Goal: Information Seeking & Learning: Learn about a topic

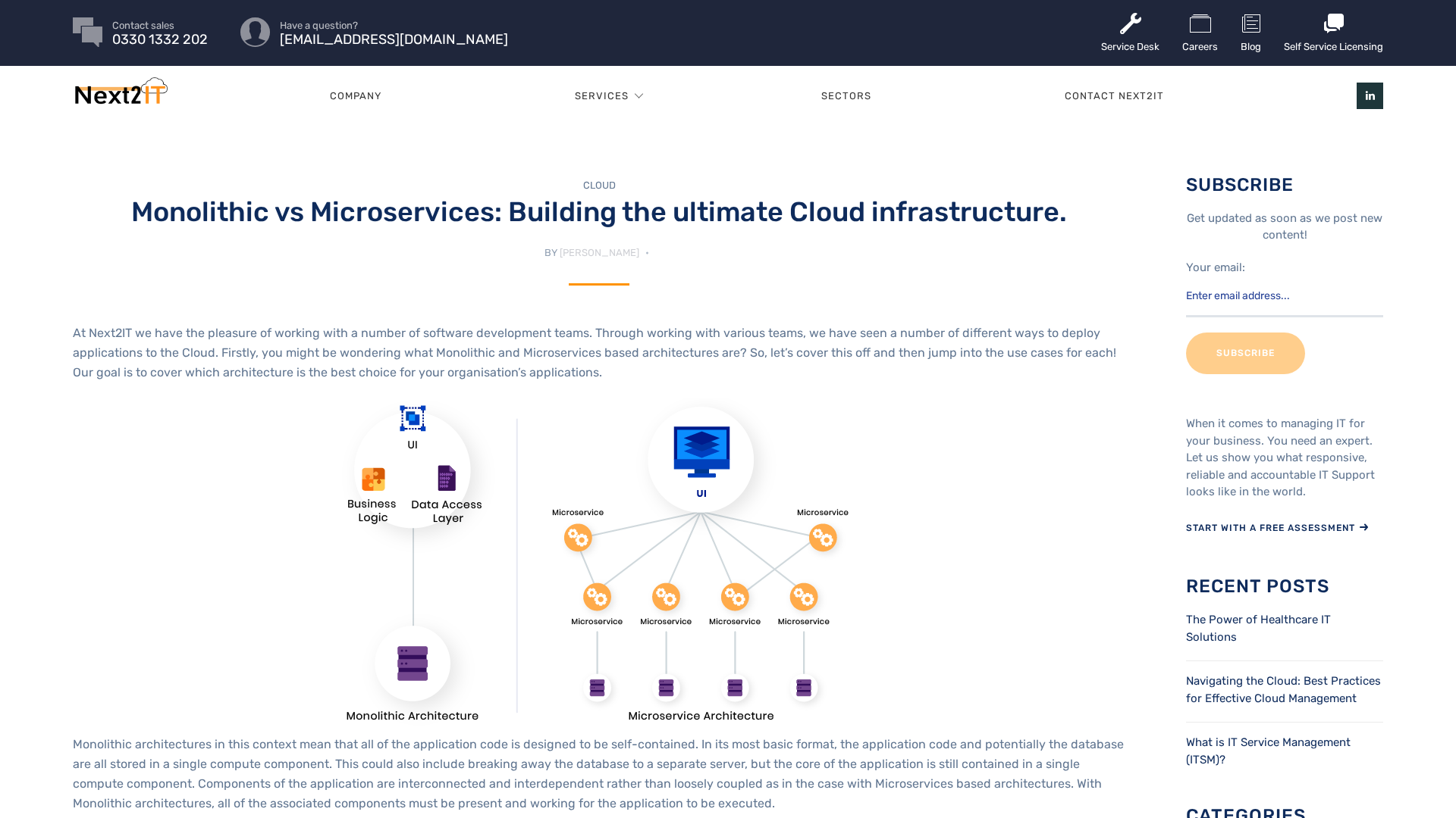
scroll to position [3, 0]
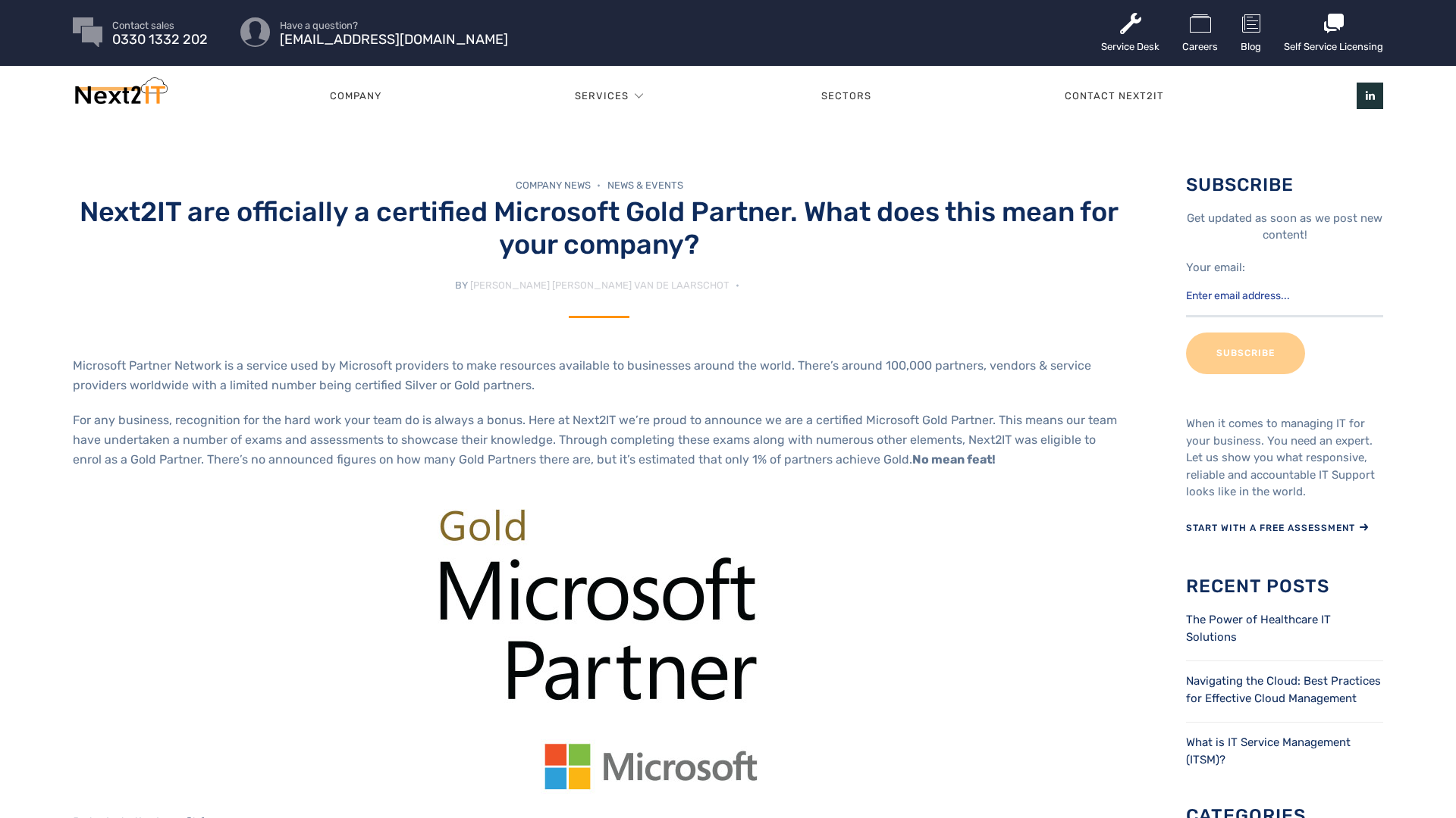
scroll to position [3, 0]
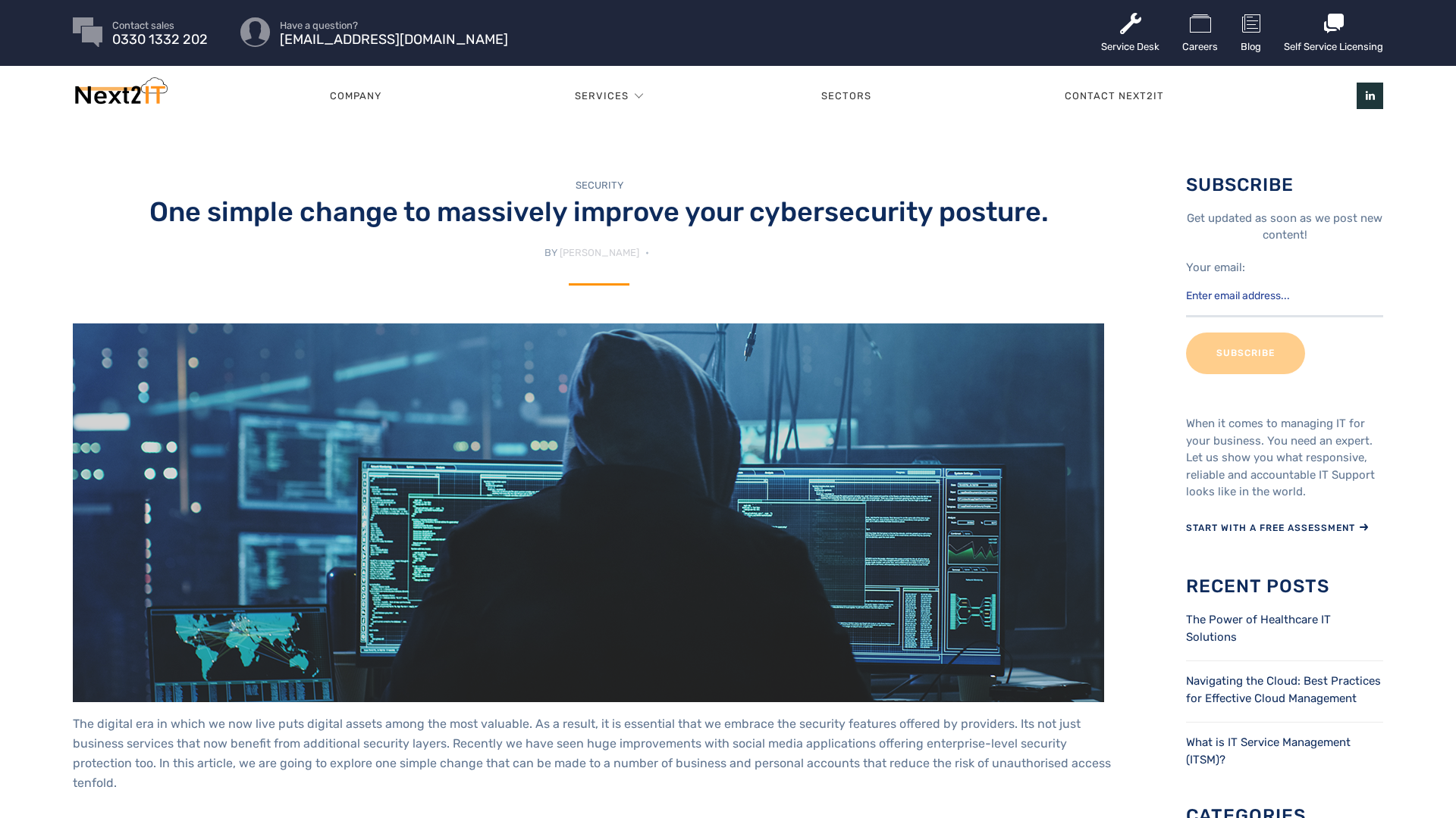
scroll to position [3, 0]
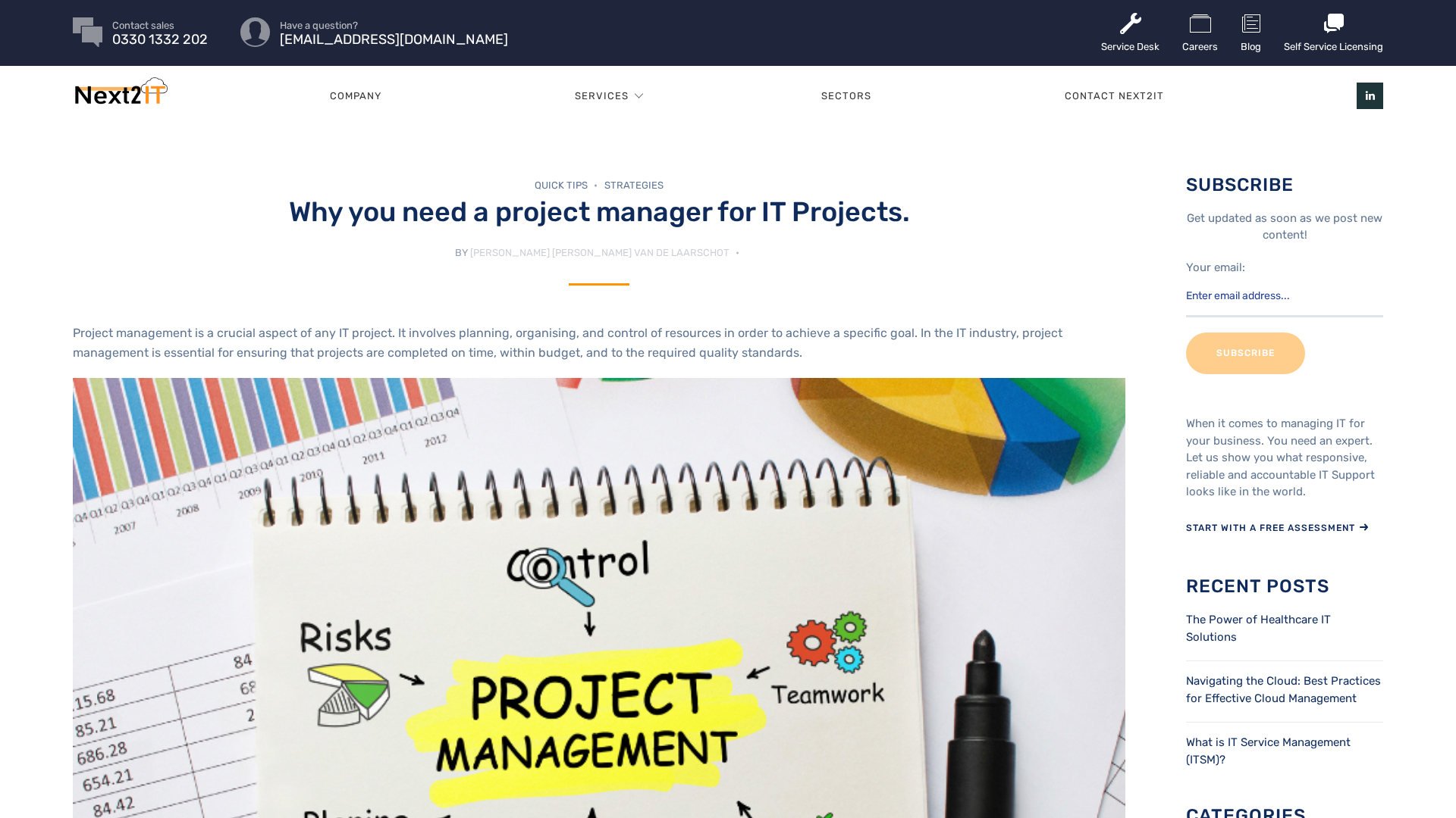
scroll to position [3, 0]
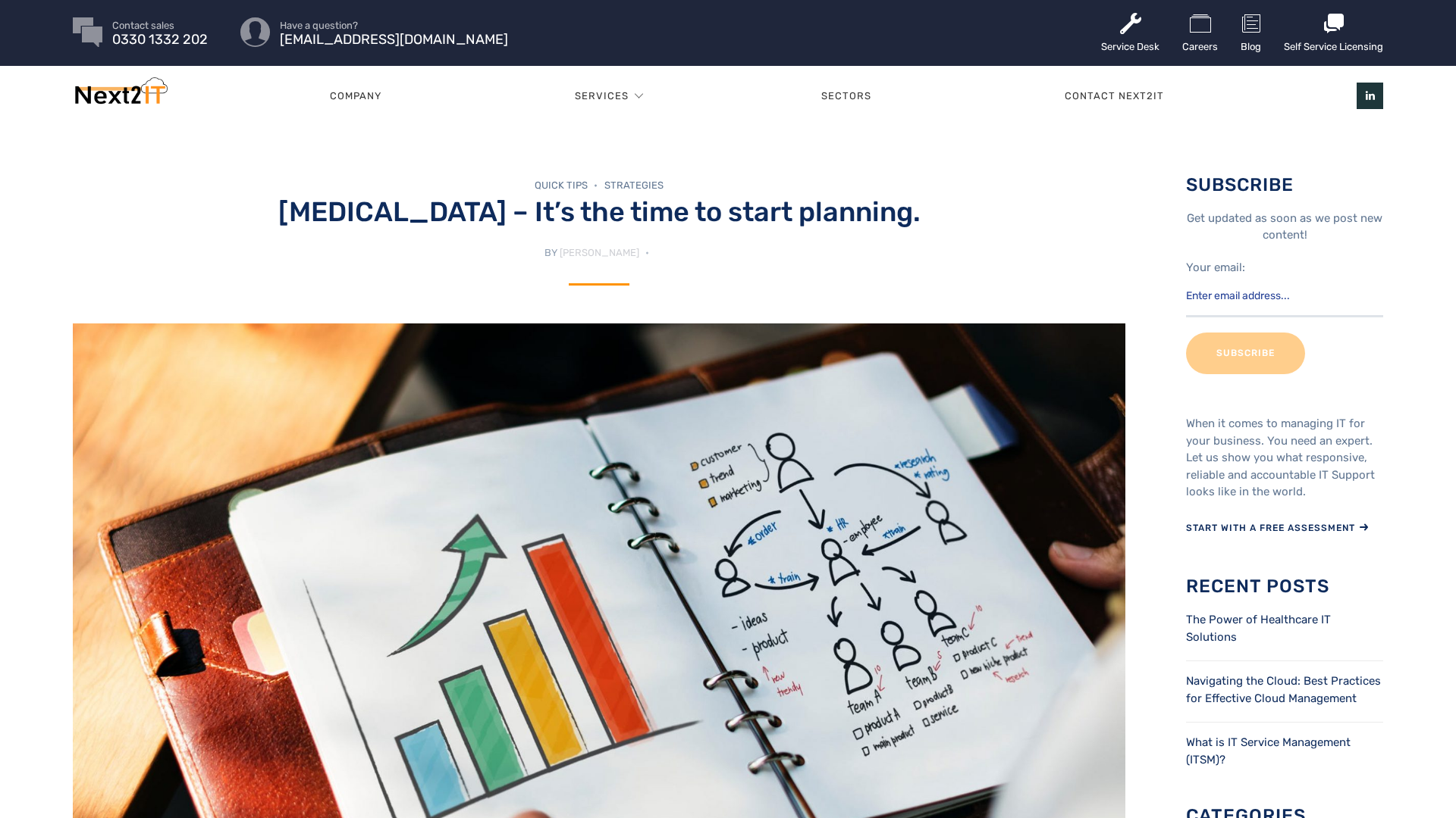
scroll to position [3, 0]
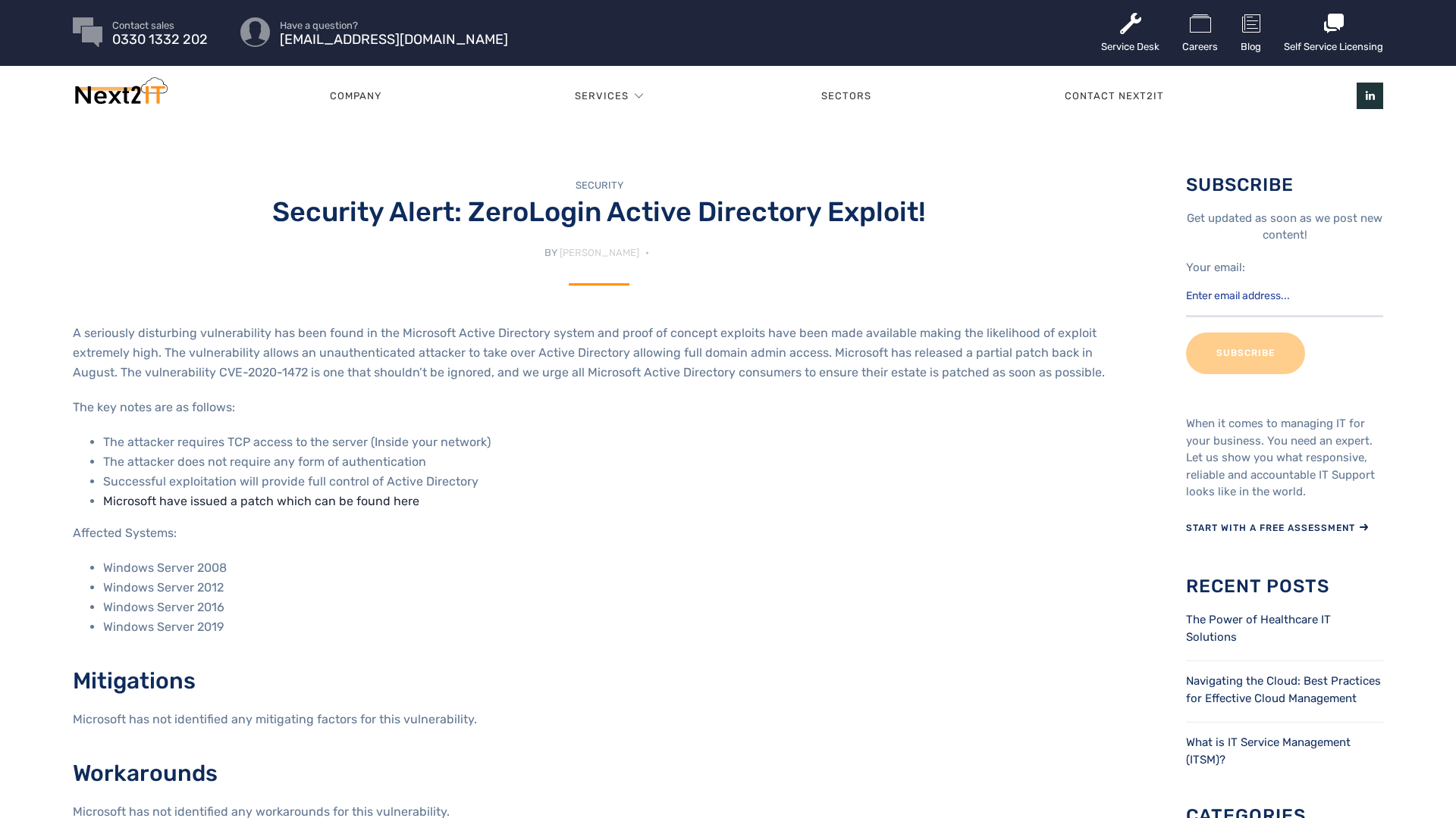
scroll to position [3, 0]
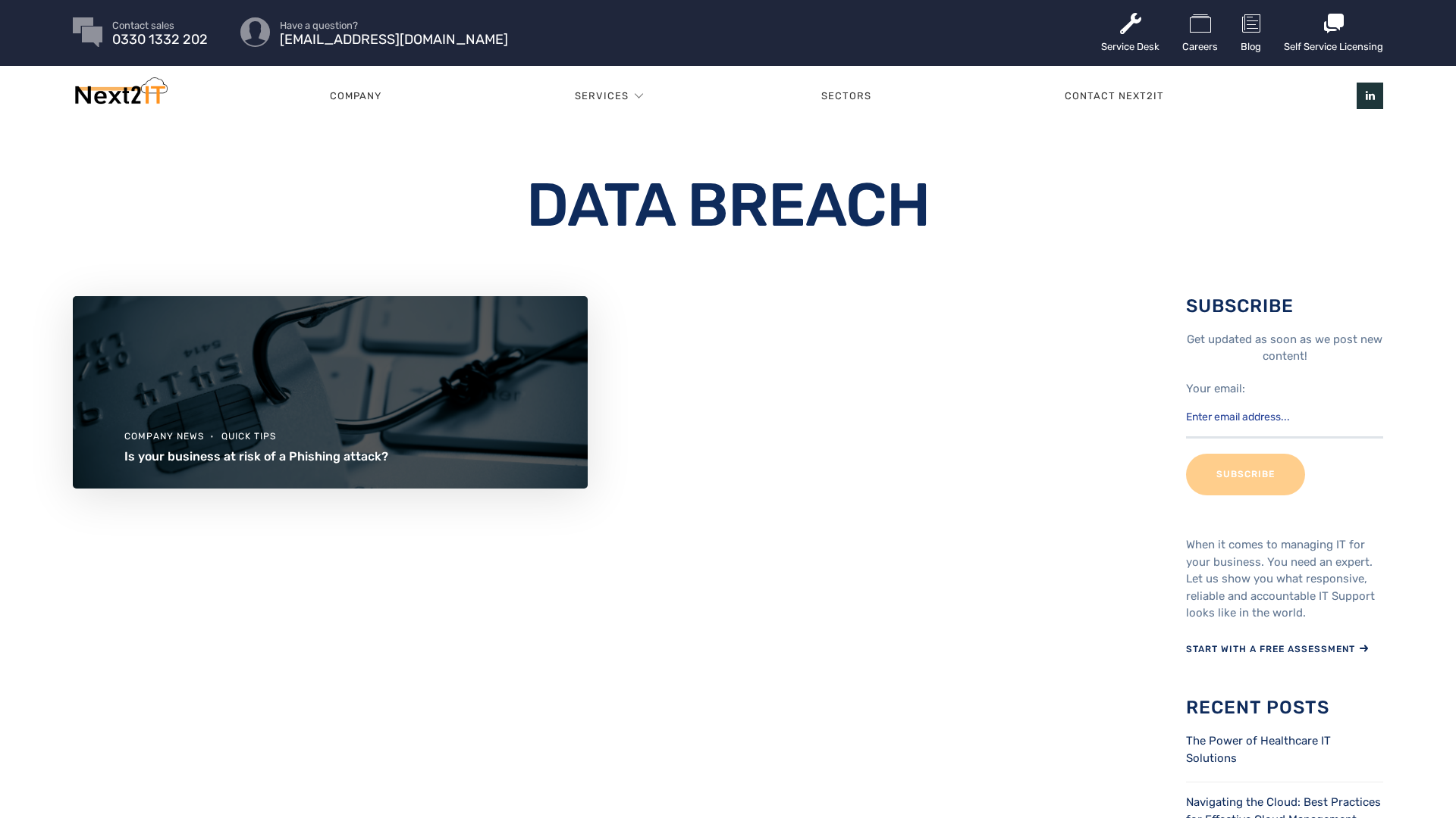
scroll to position [3, 0]
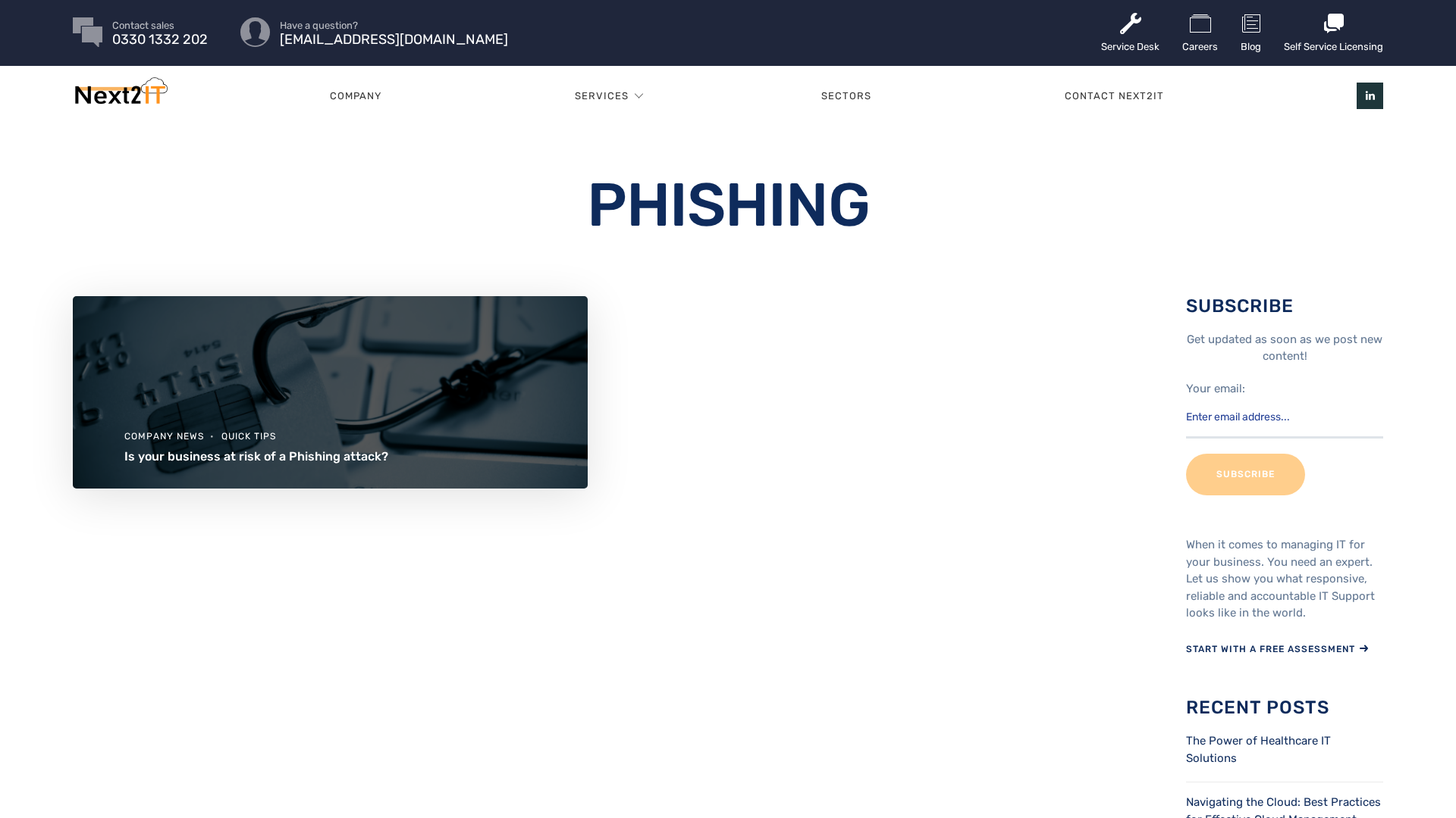
scroll to position [3, 0]
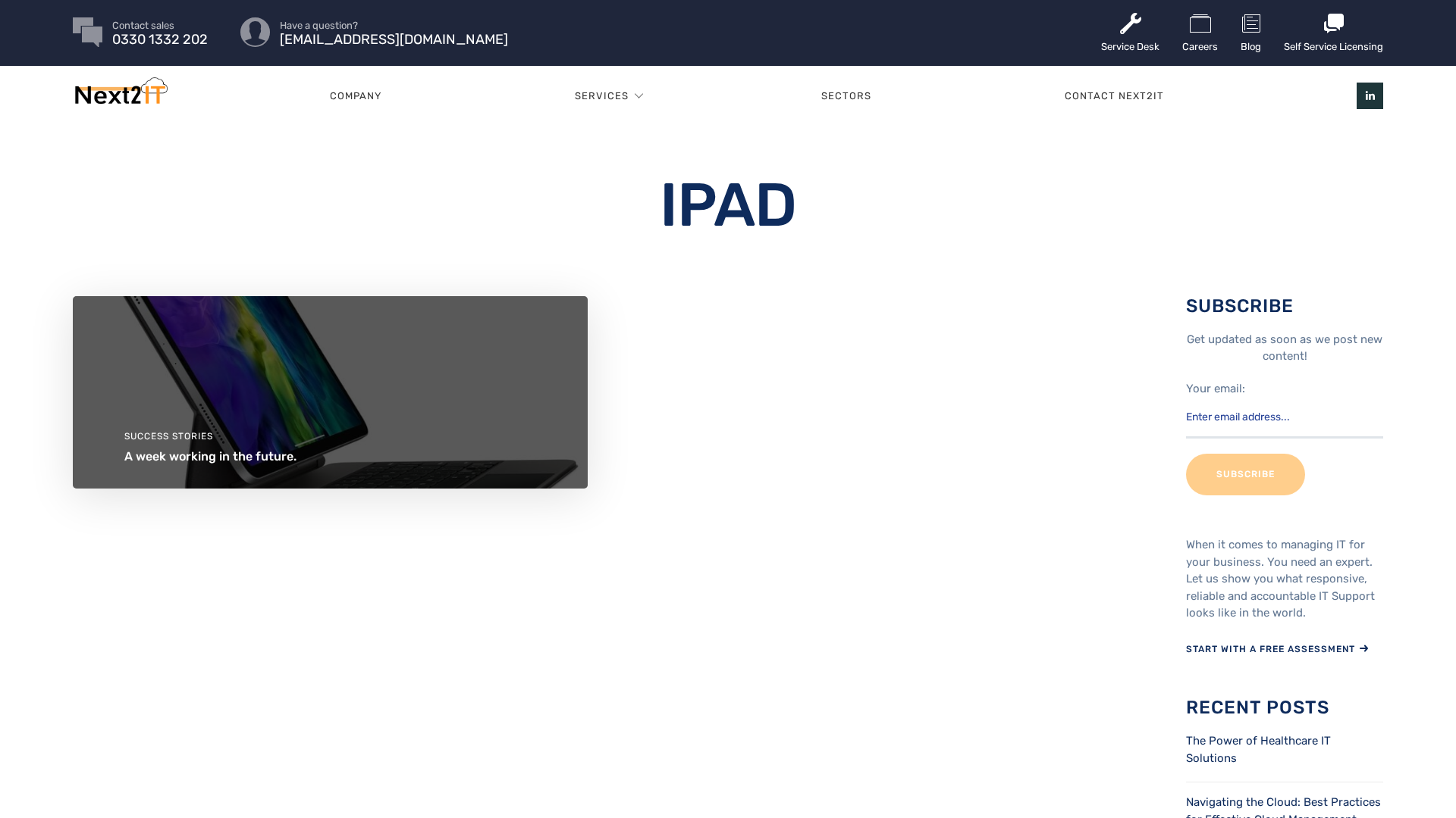
scroll to position [3, 0]
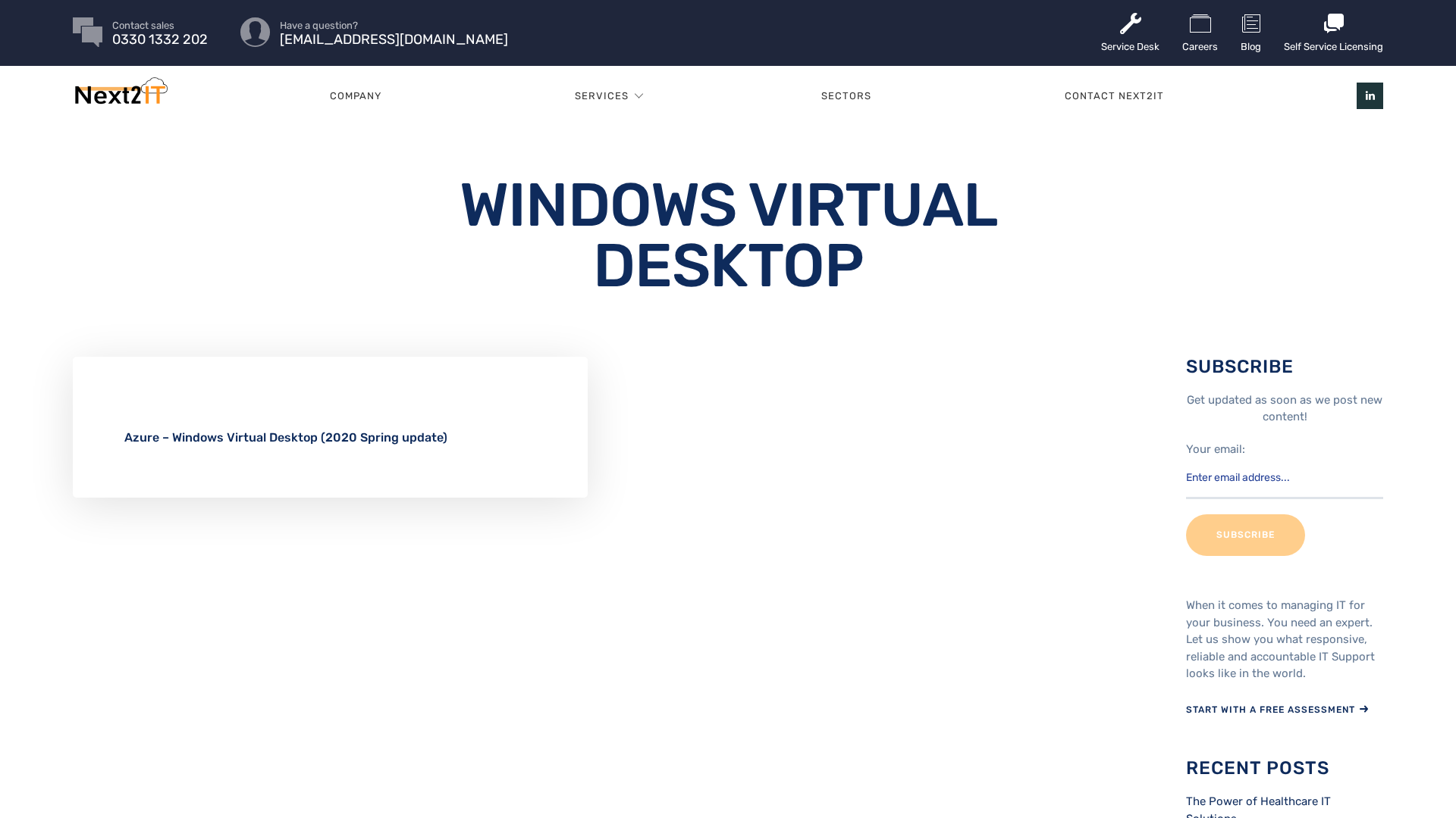
scroll to position [3, 0]
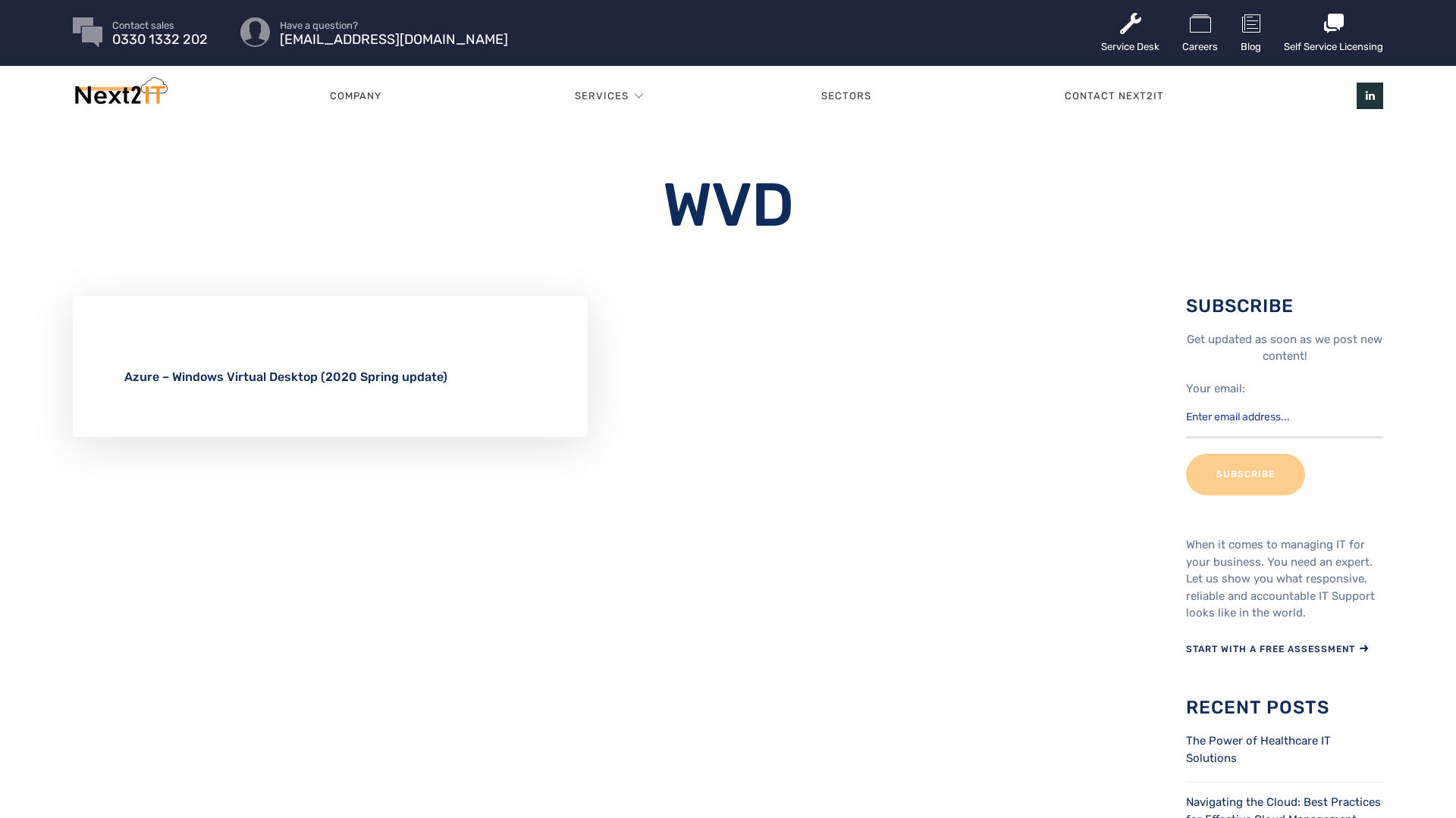
scroll to position [3, 0]
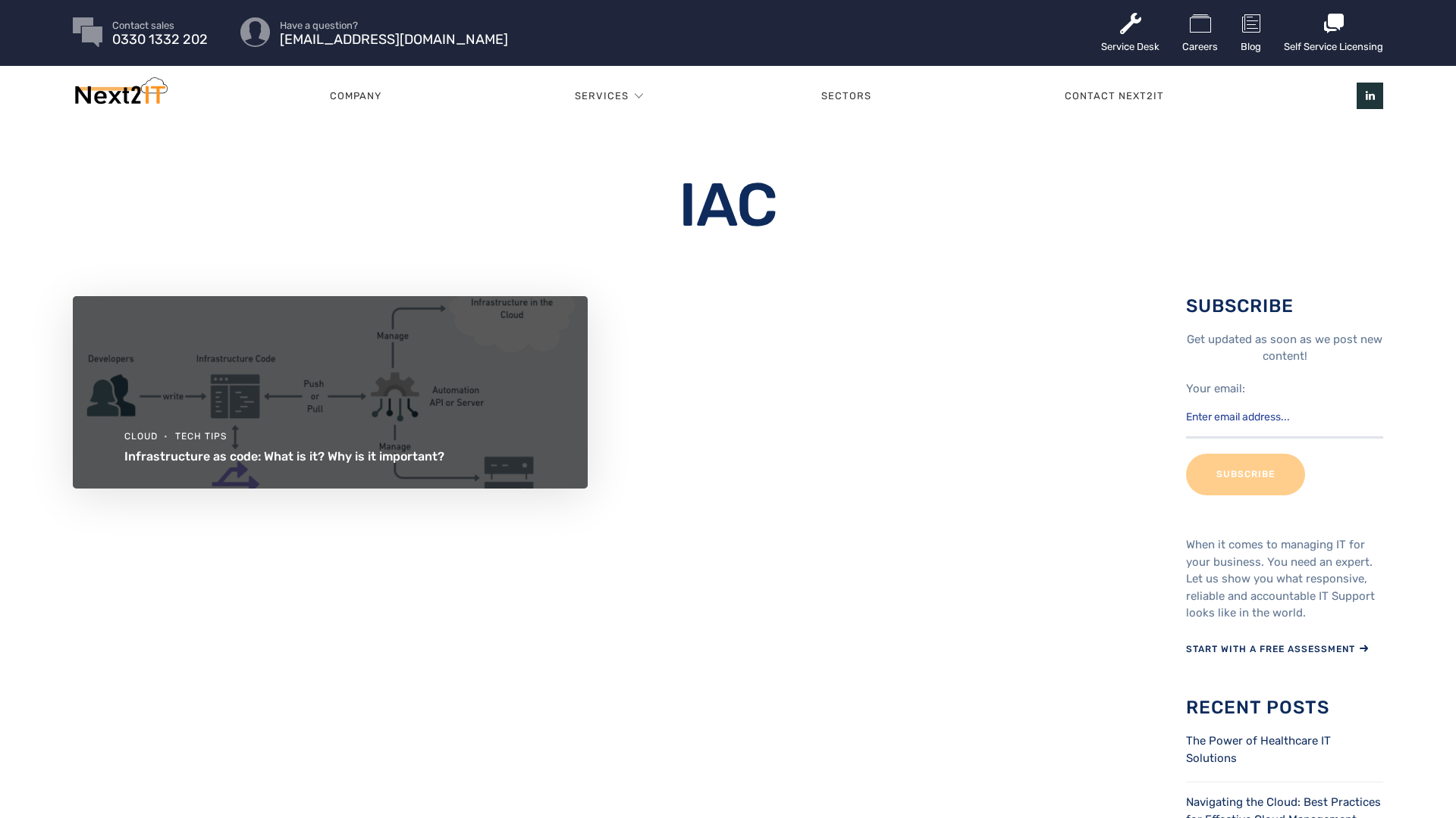
scroll to position [3, 0]
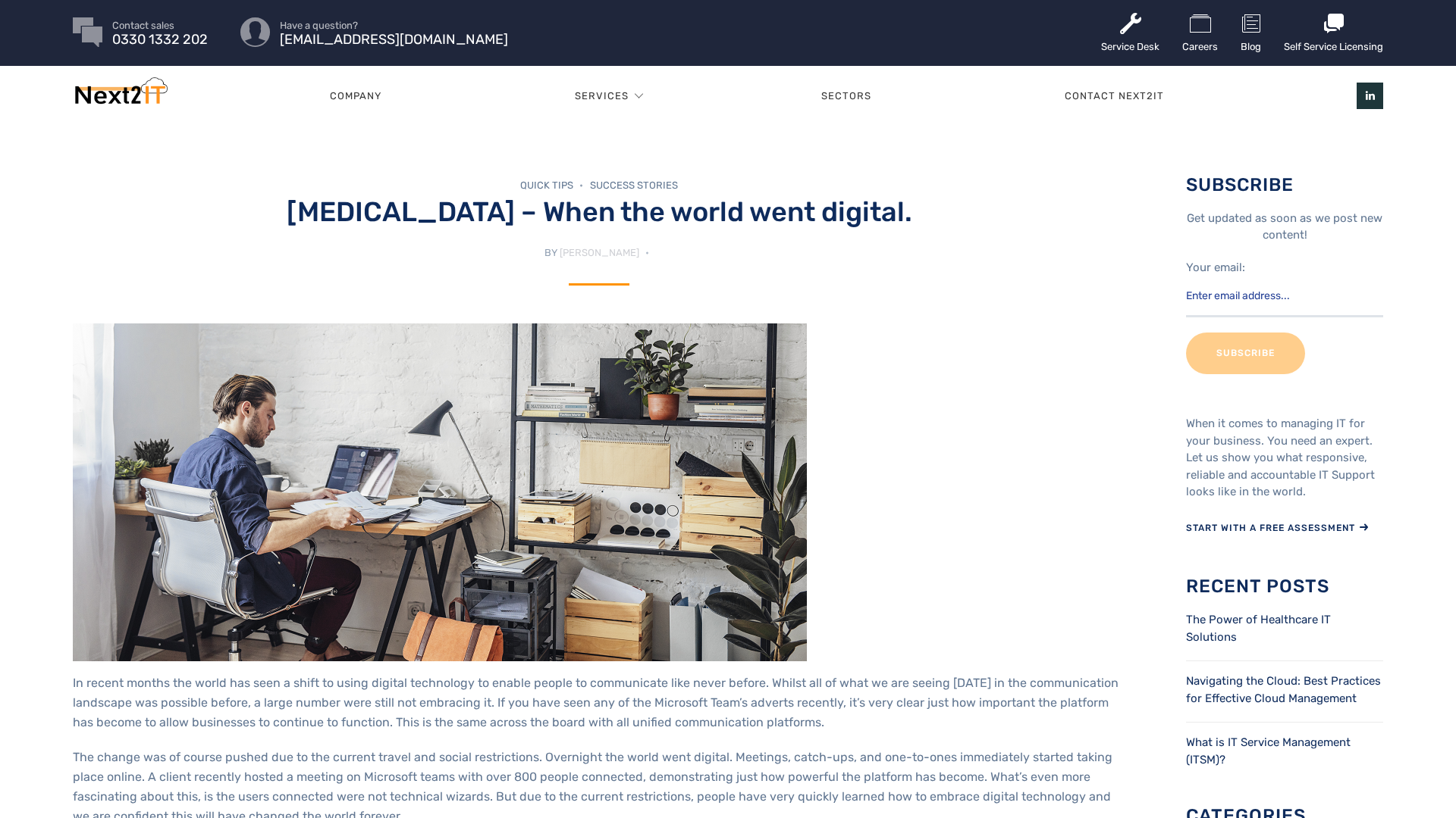
scroll to position [3, 0]
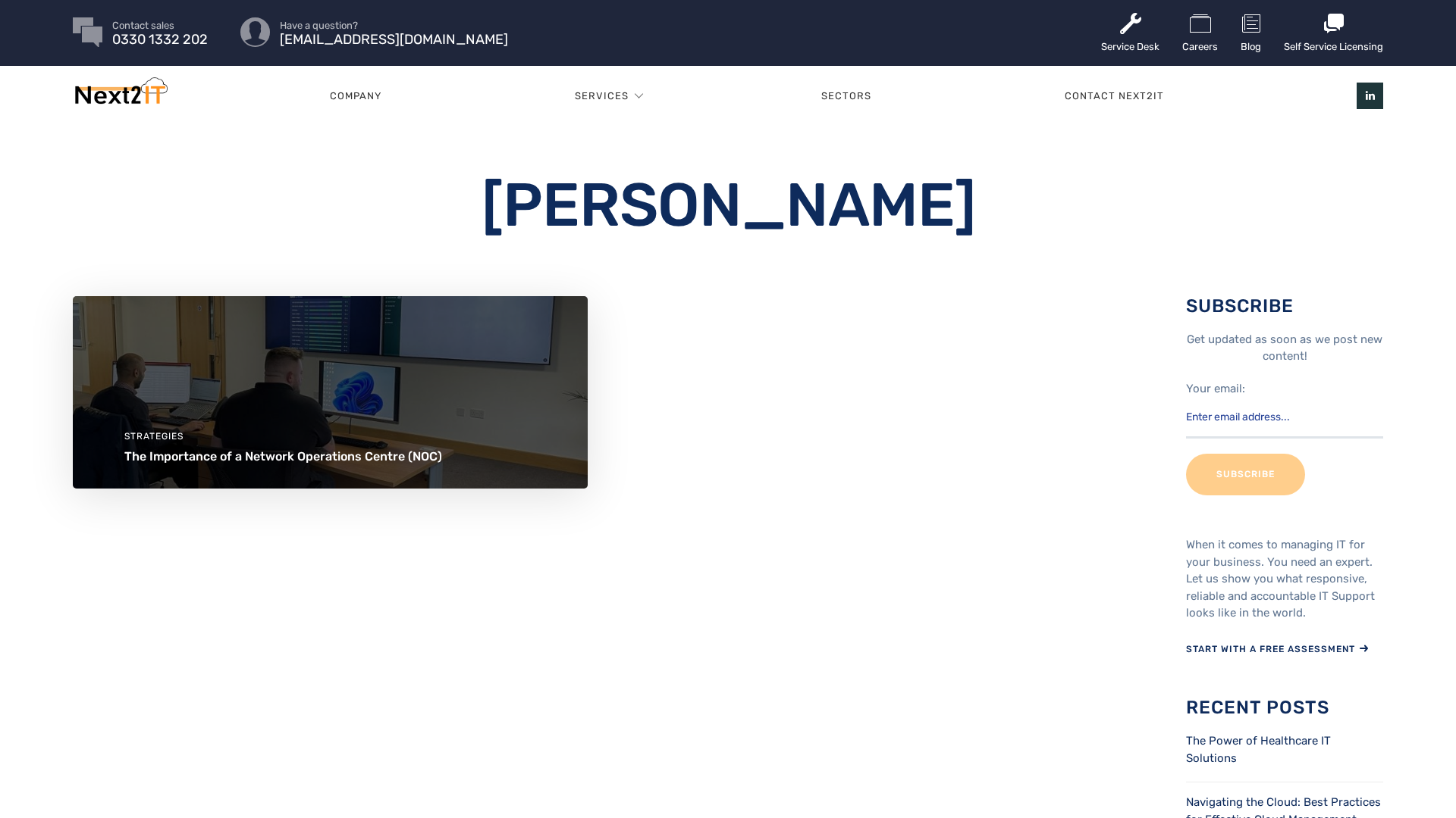
scroll to position [3, 0]
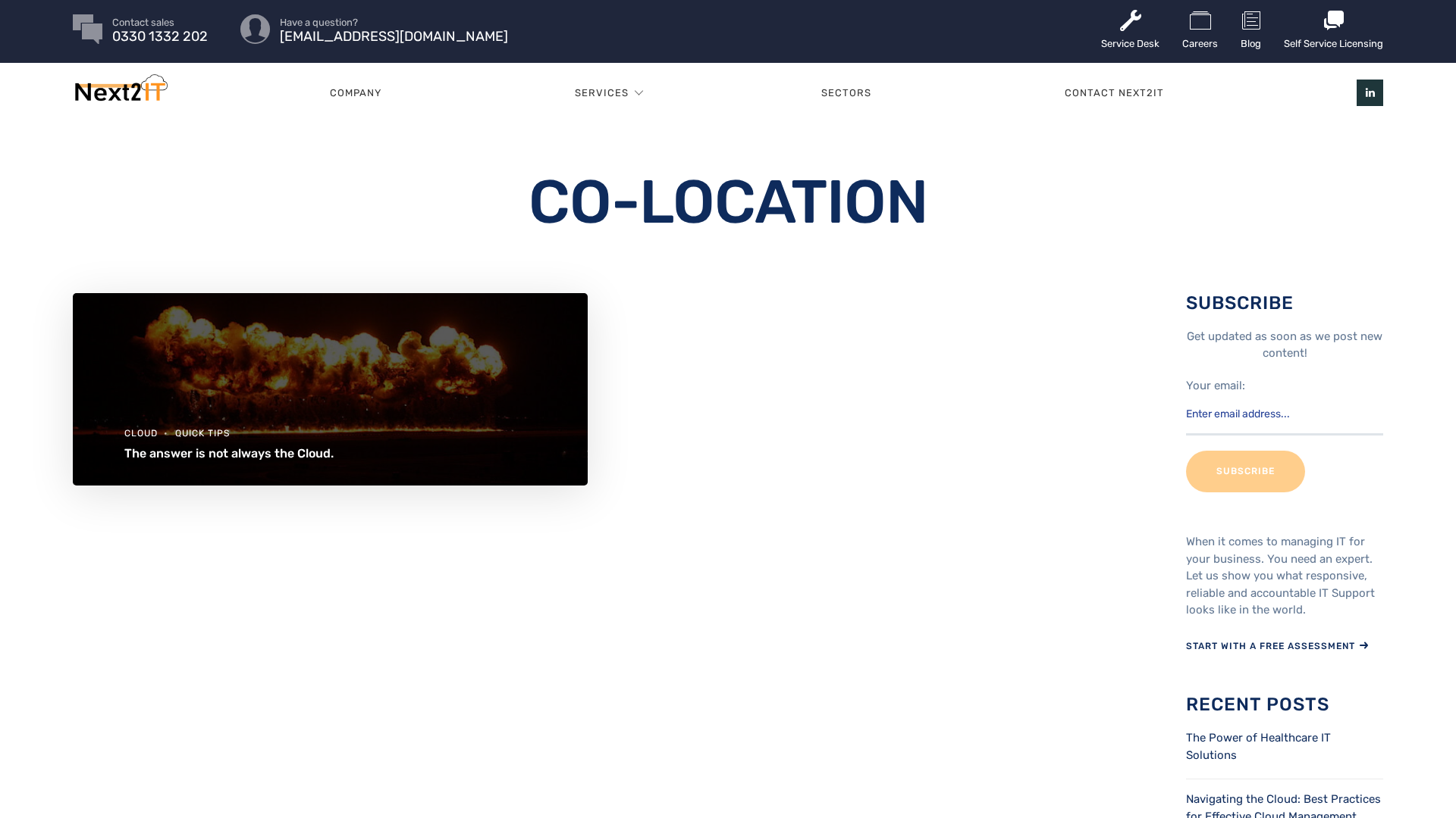
scroll to position [787, 0]
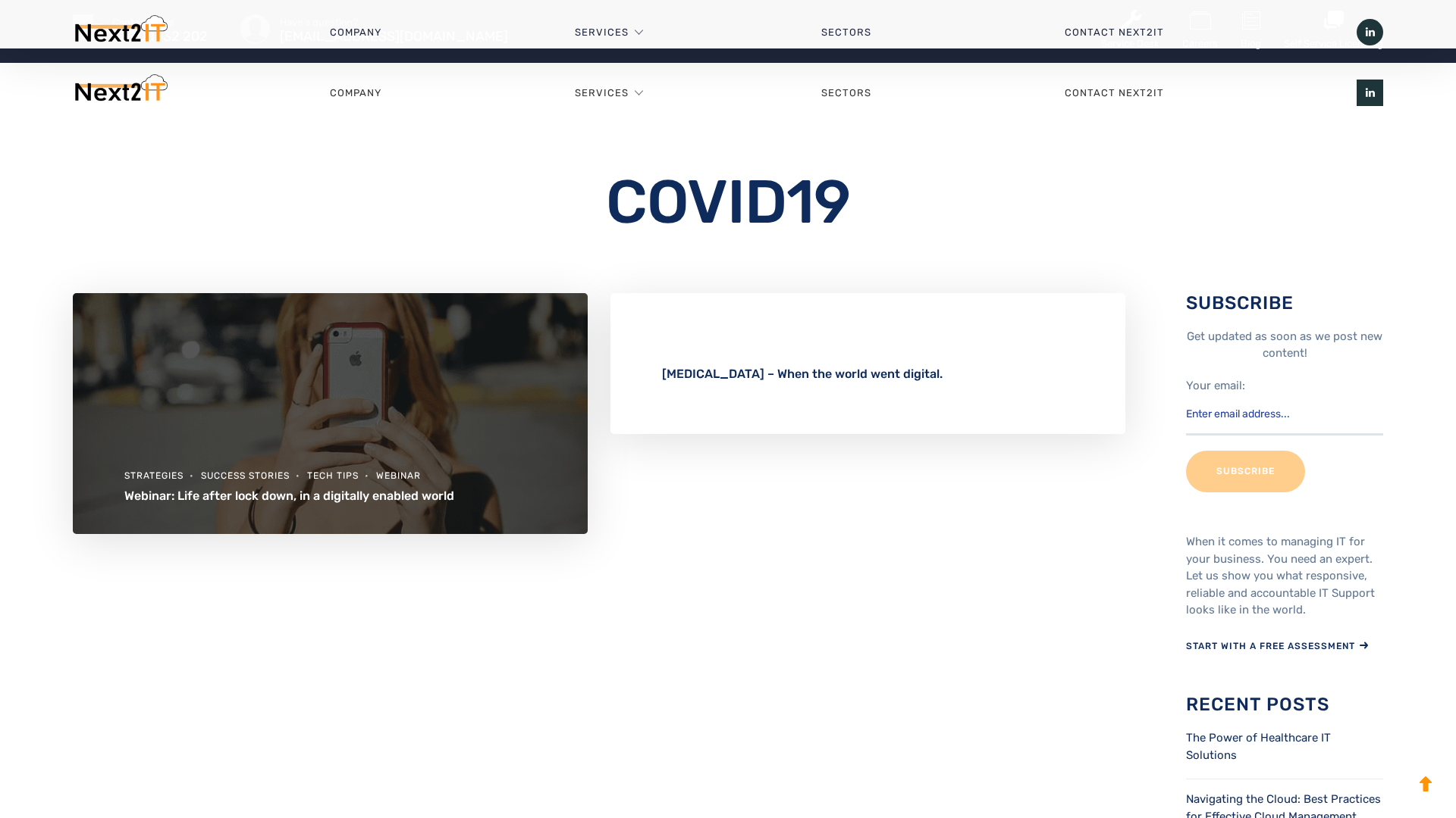
scroll to position [787, 0]
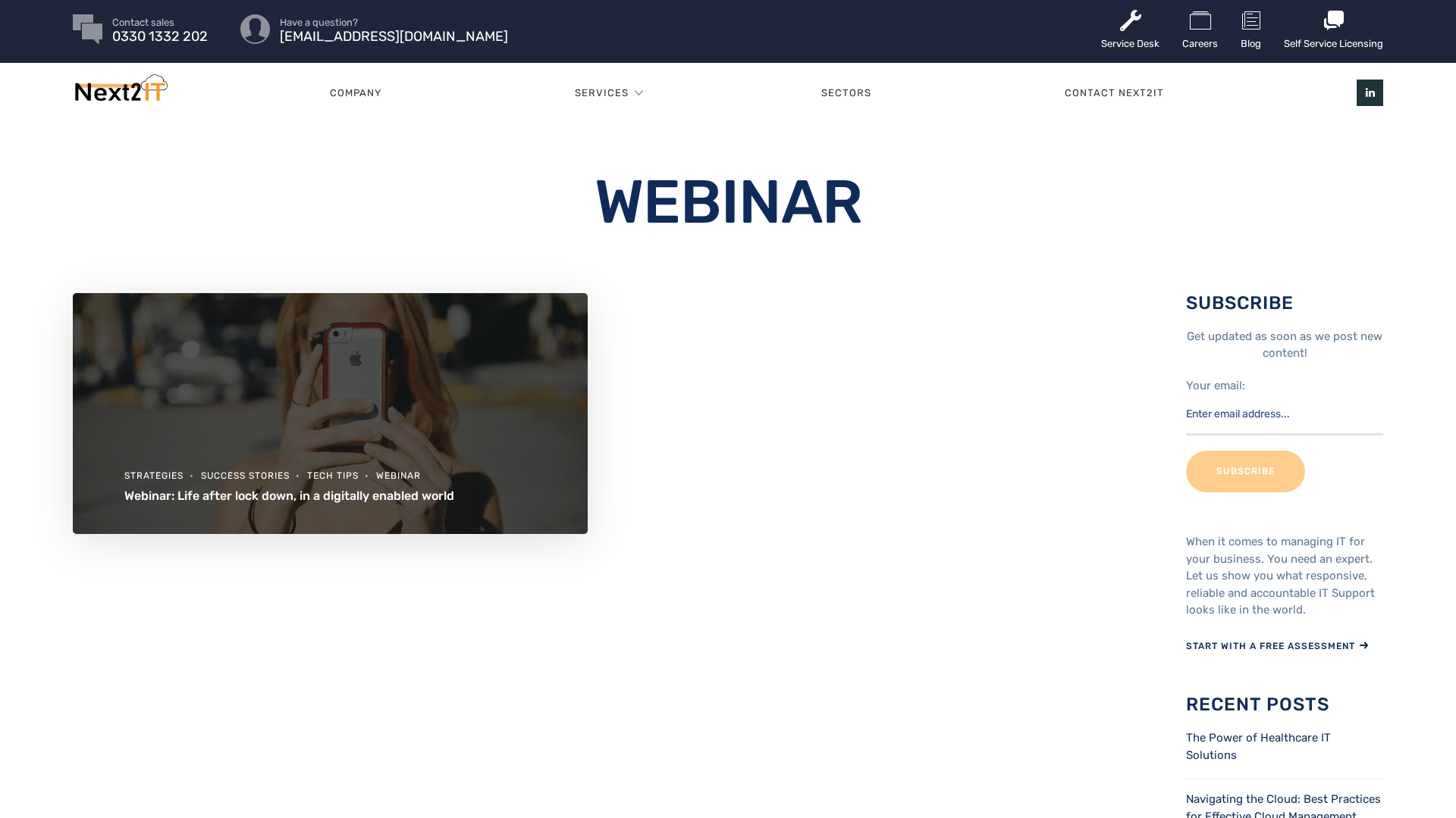
scroll to position [787, 0]
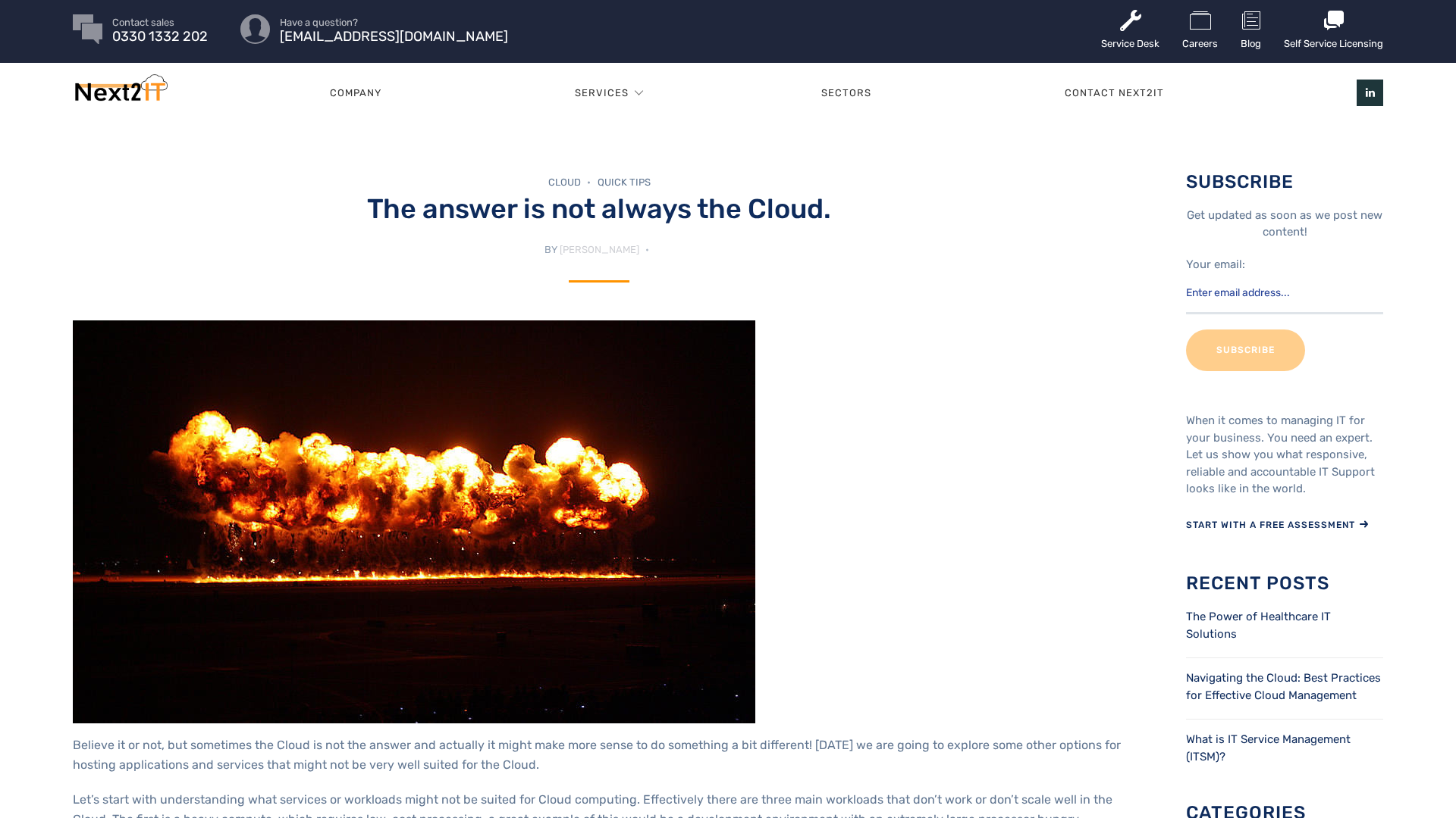
scroll to position [787, 0]
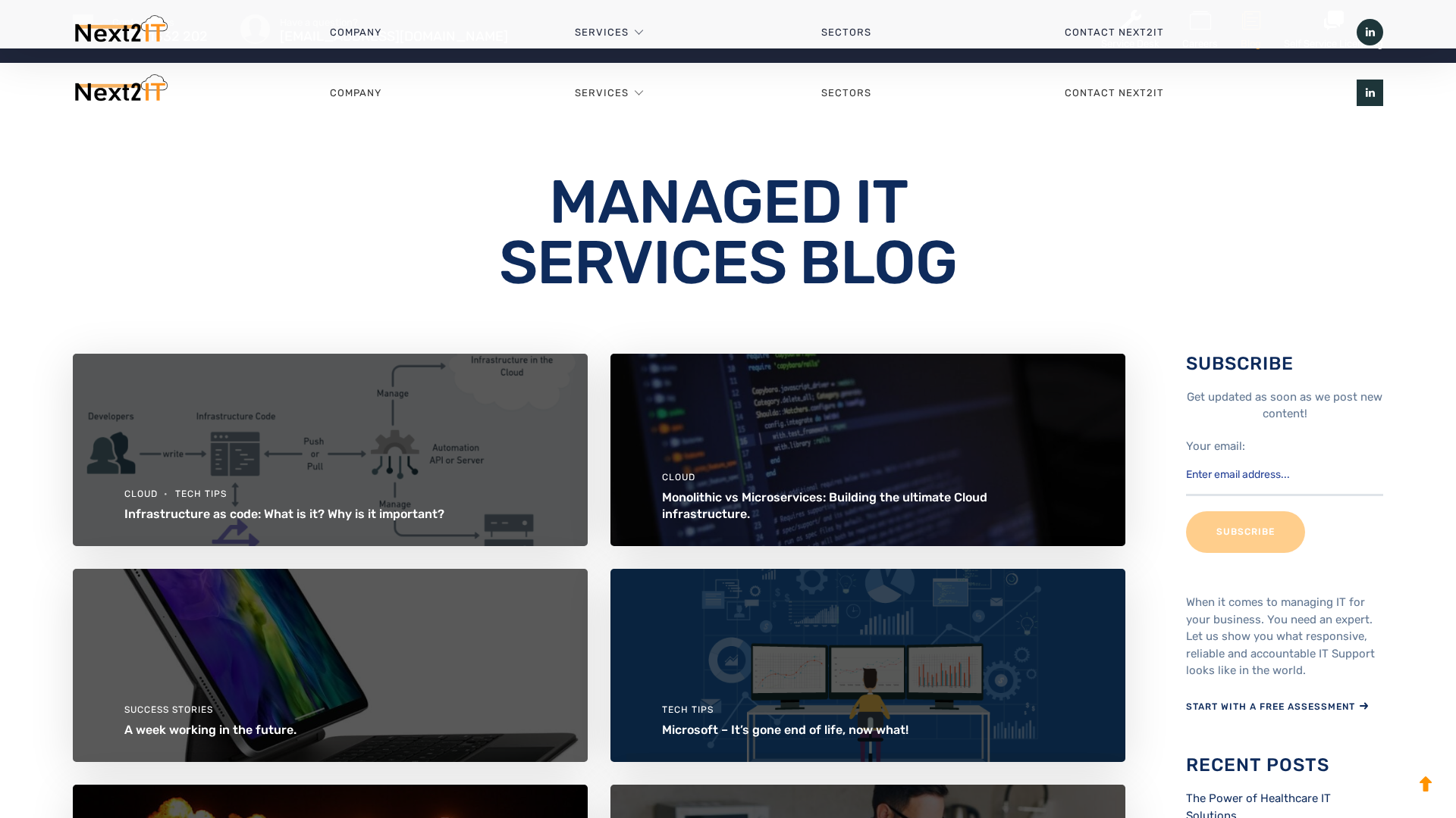
scroll to position [787, 0]
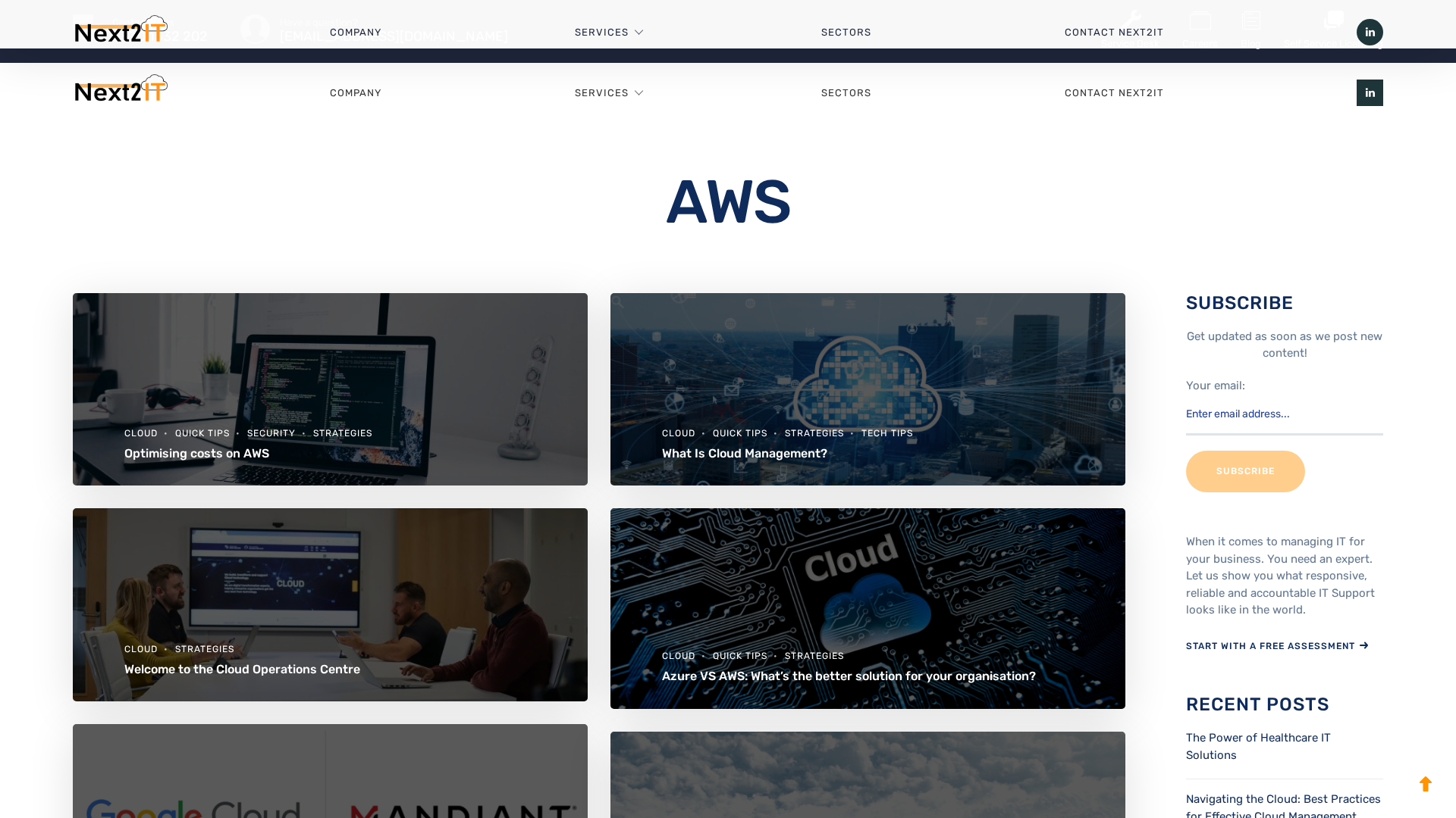
scroll to position [787, 0]
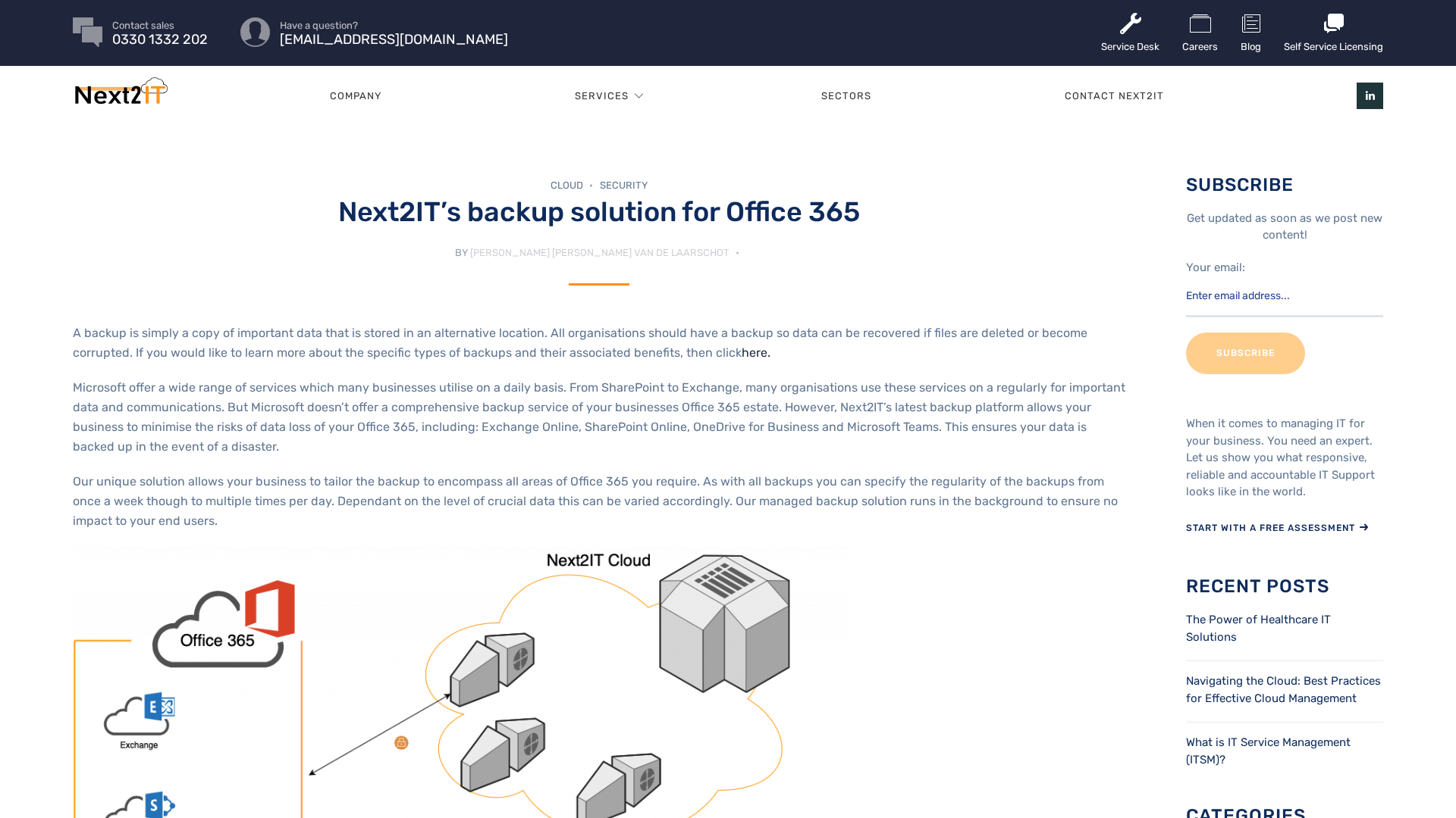
scroll to position [3, 0]
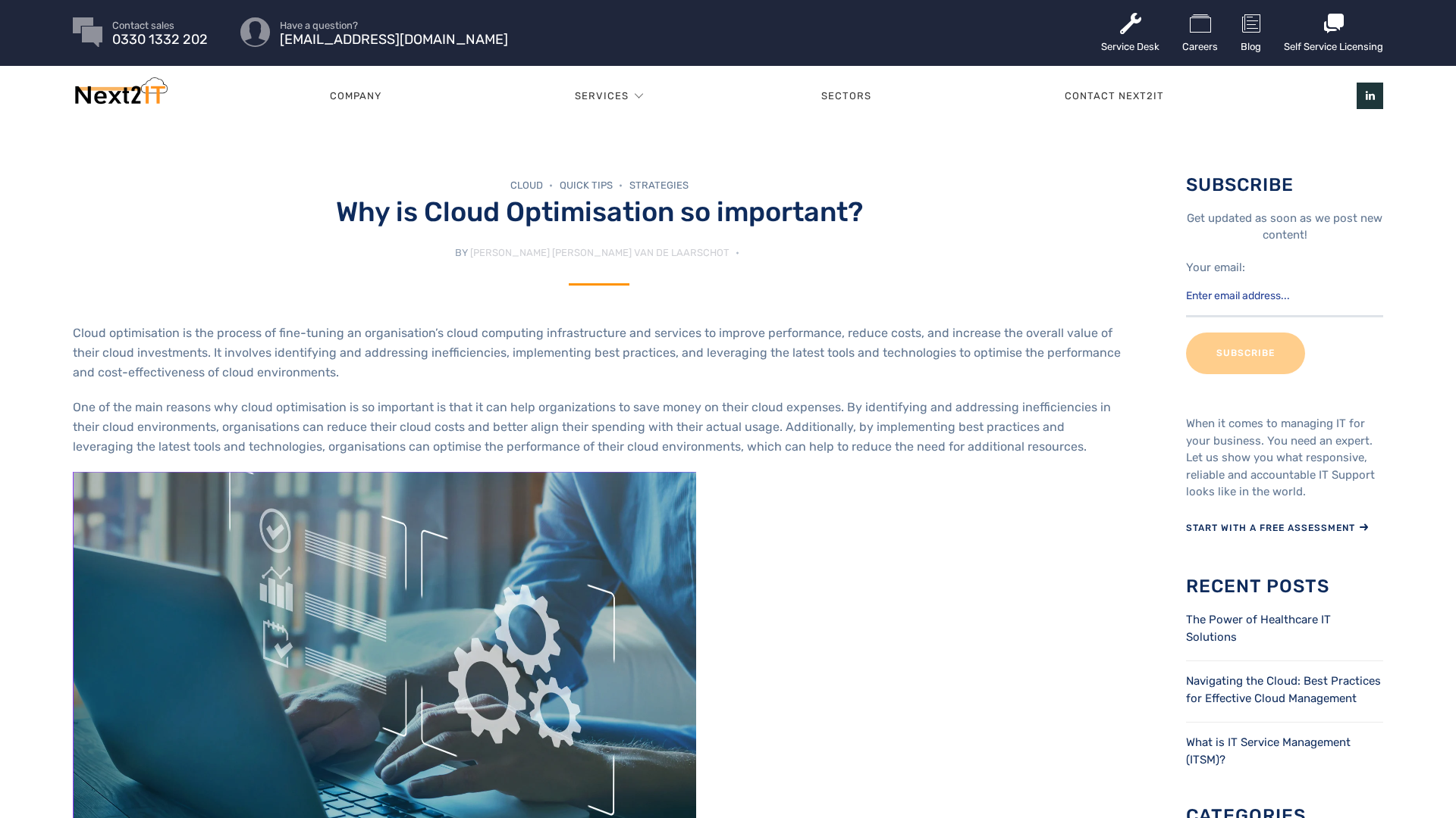
scroll to position [3, 0]
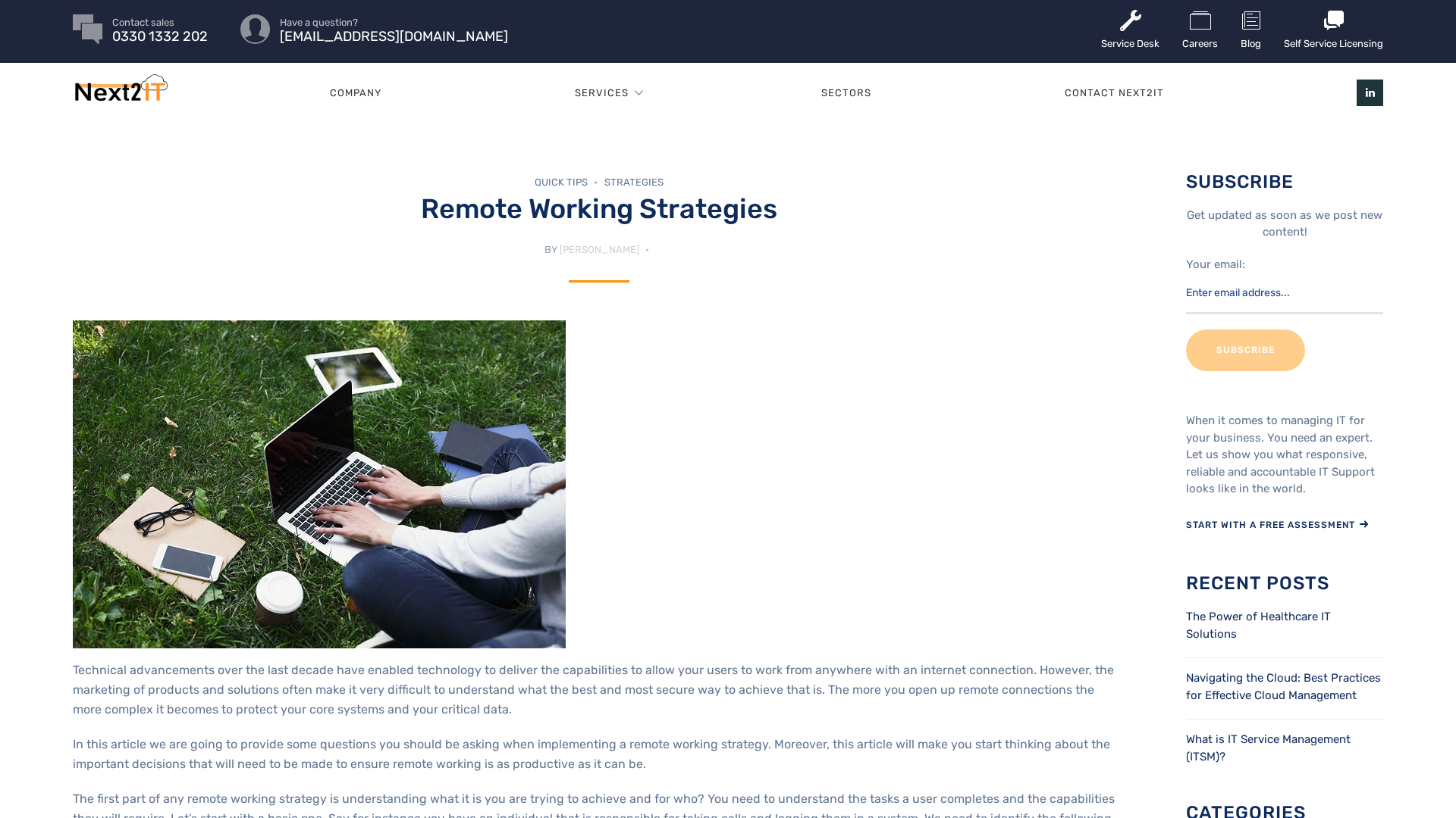
scroll to position [787, 0]
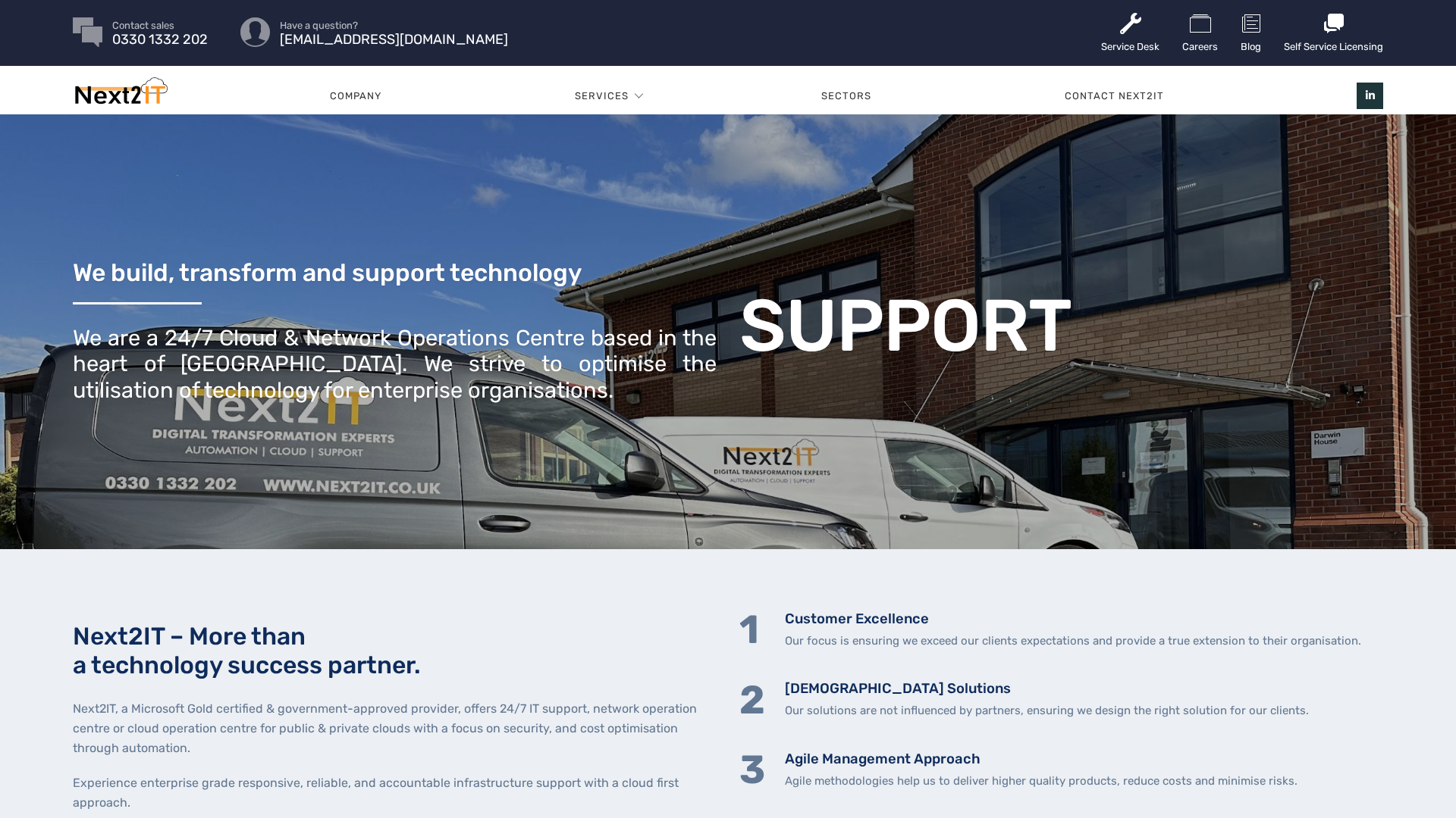
scroll to position [3, 0]
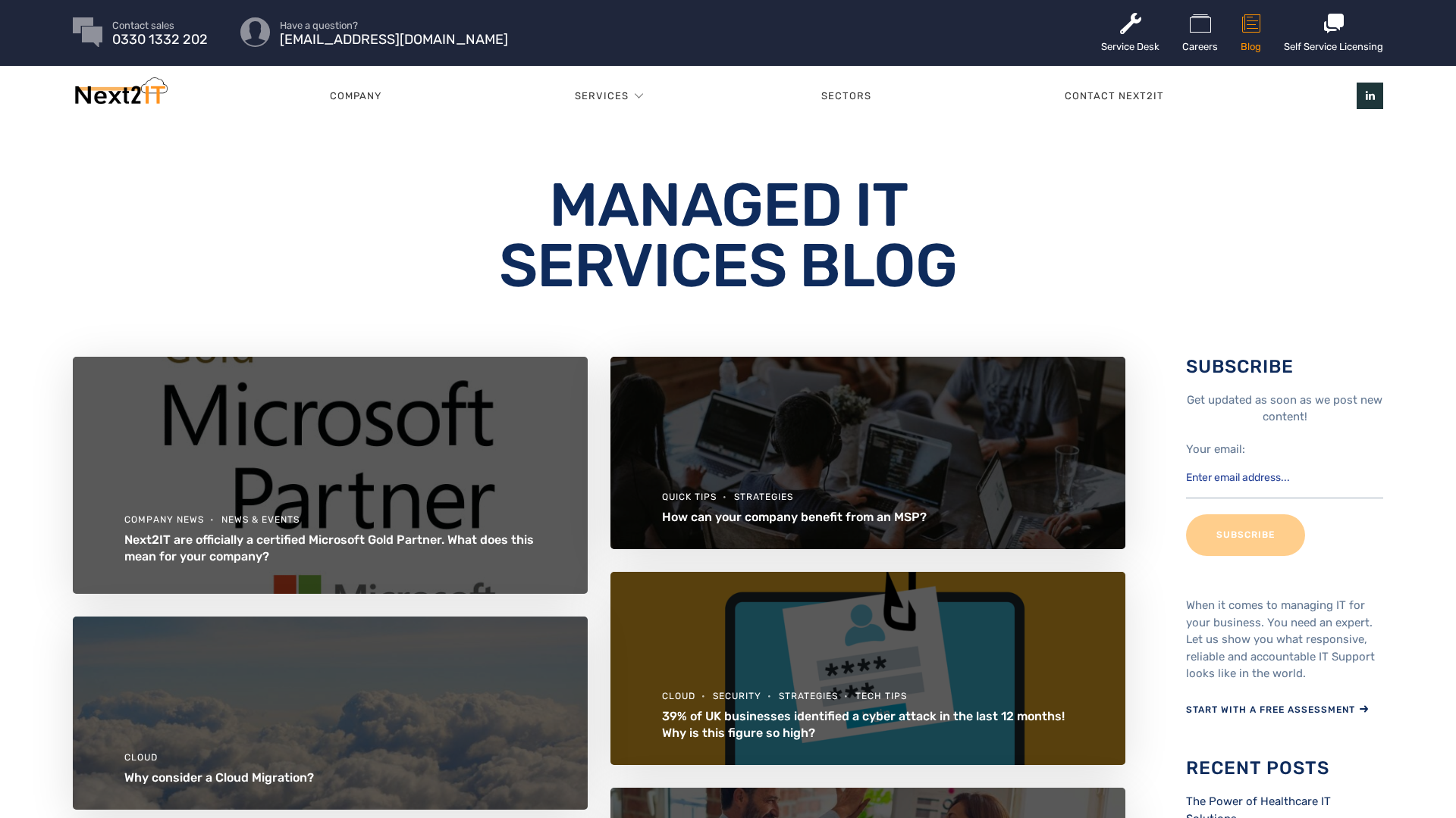
scroll to position [3, 0]
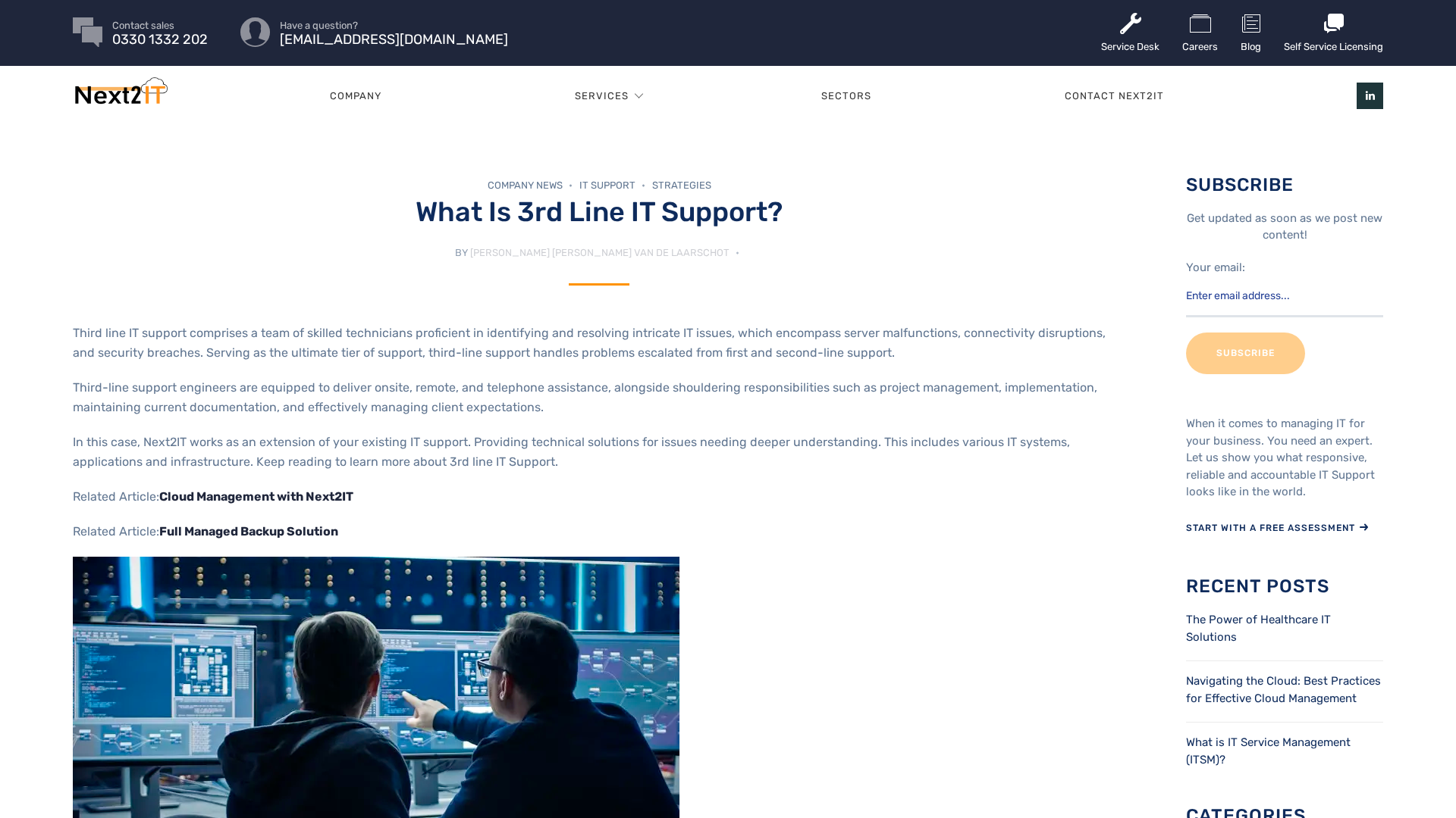
scroll to position [3, 0]
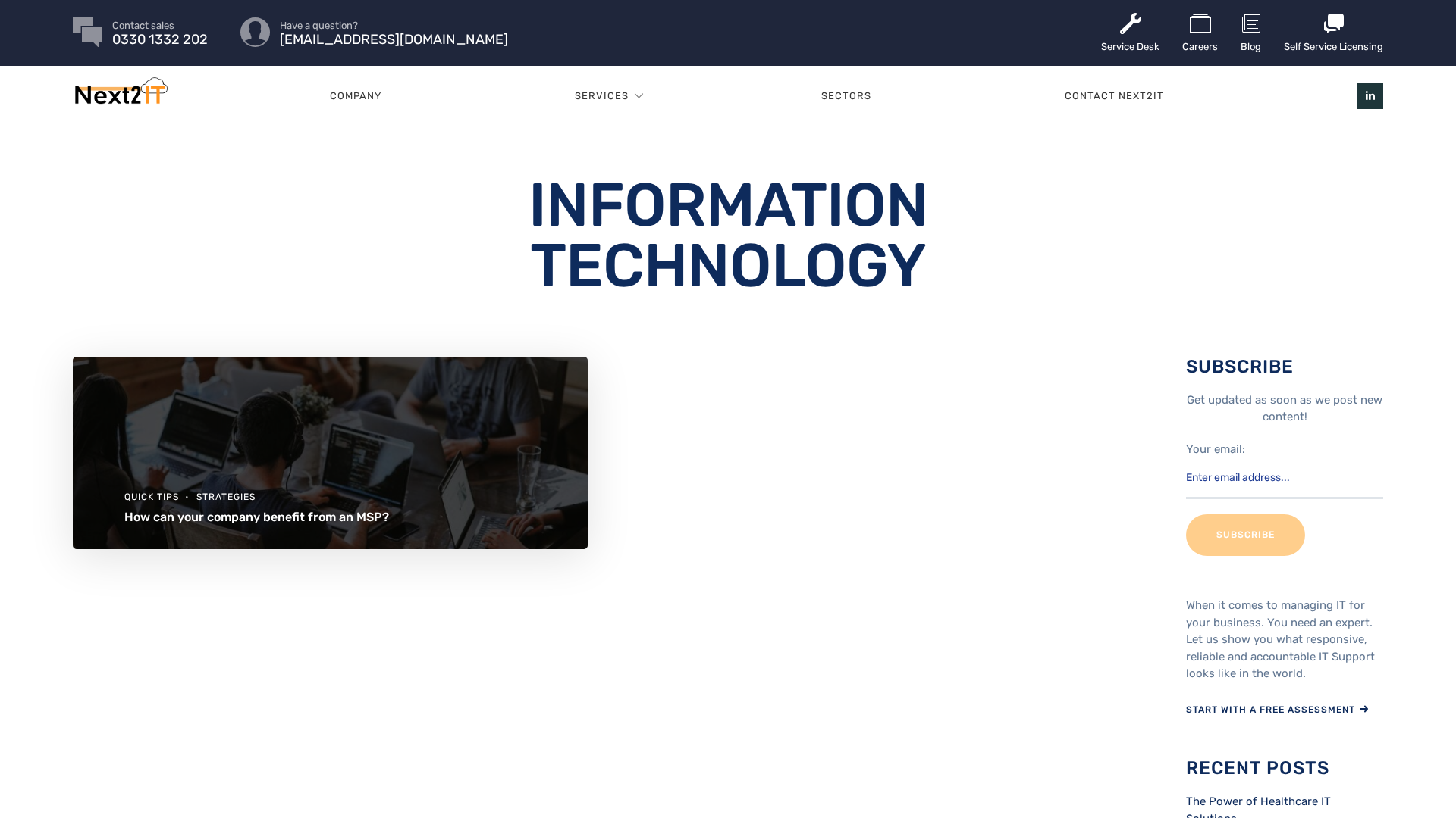
scroll to position [3, 0]
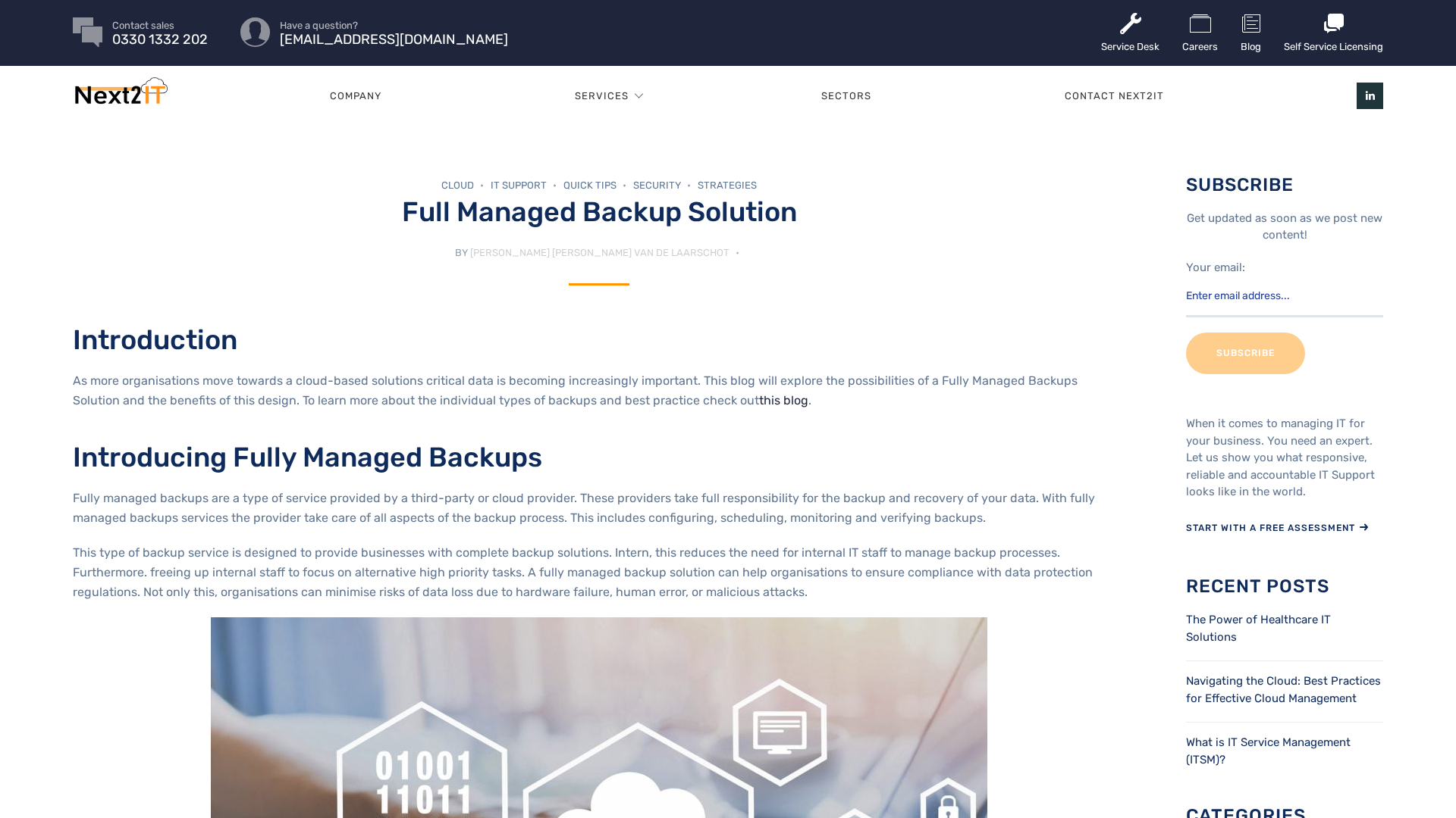
scroll to position [3, 0]
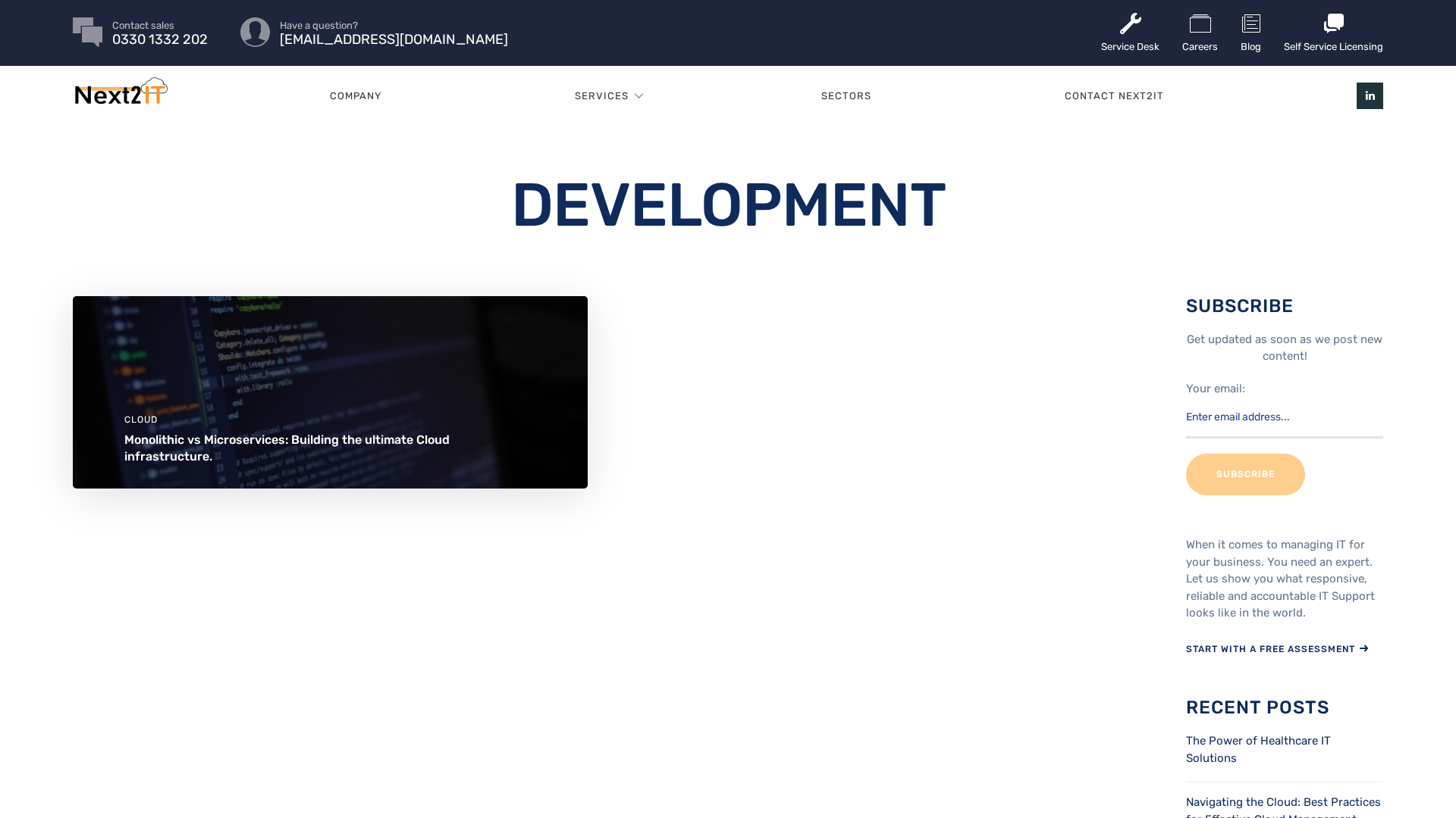
scroll to position [3, 0]
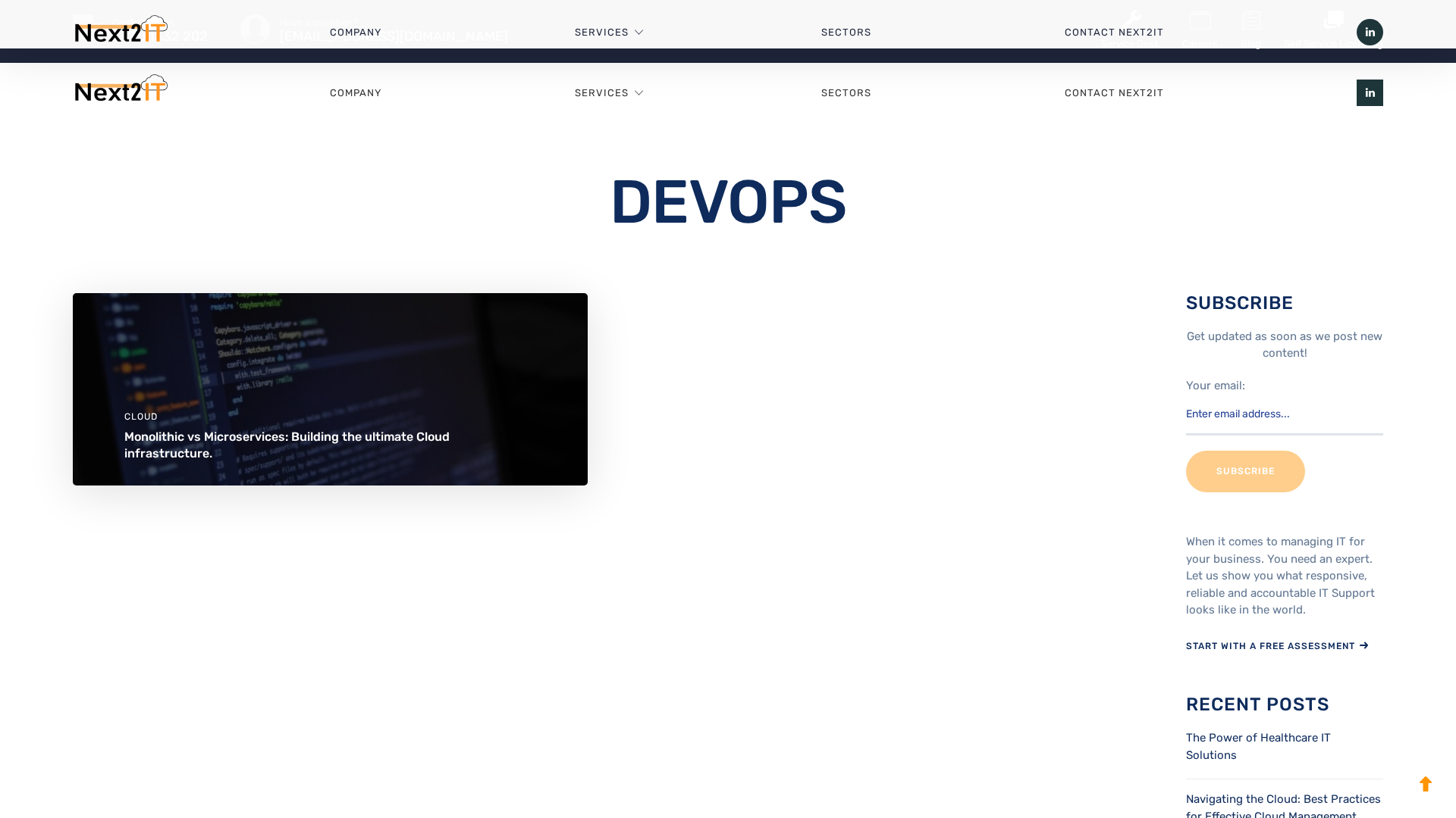
scroll to position [787, 0]
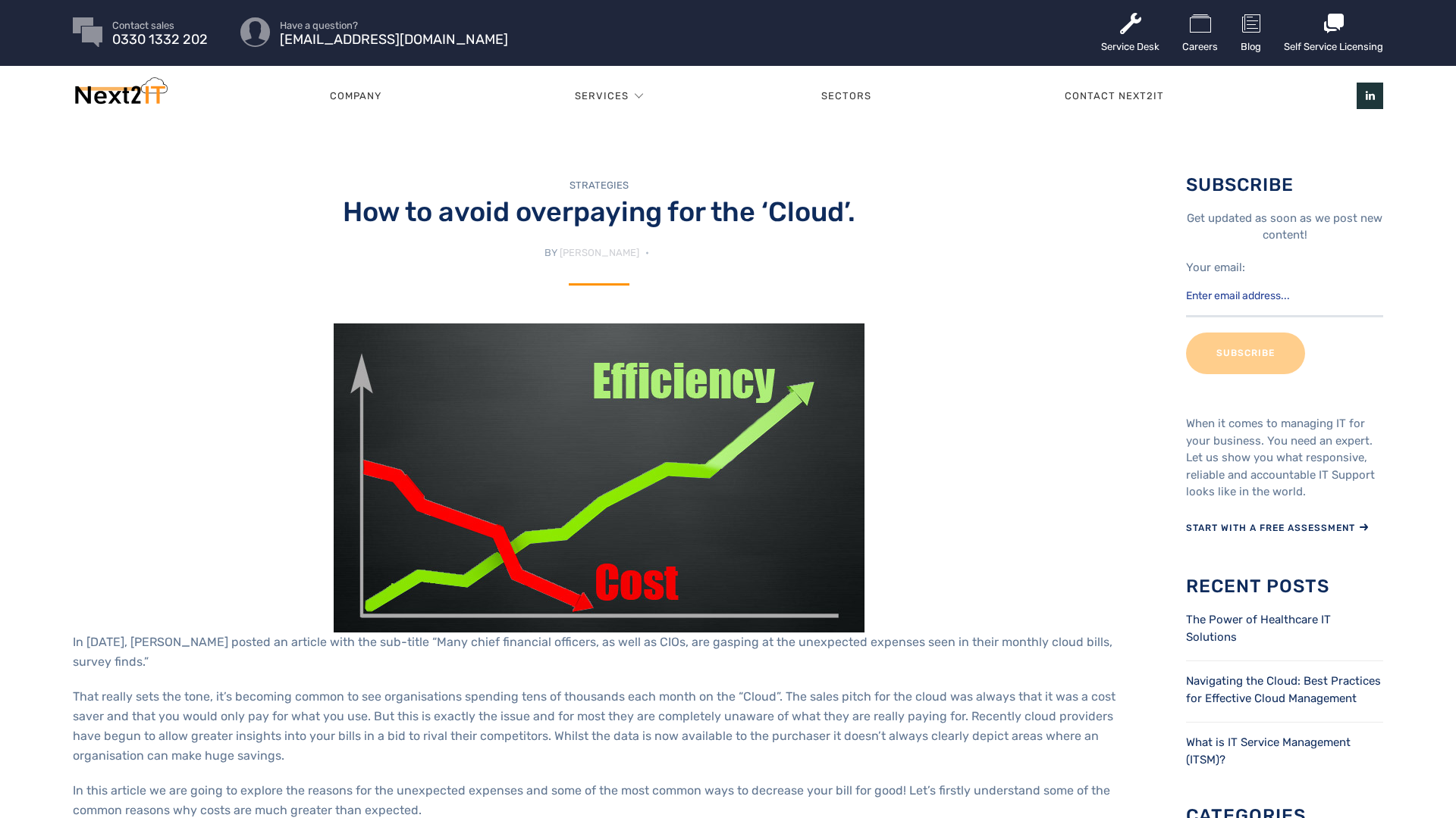
scroll to position [3, 0]
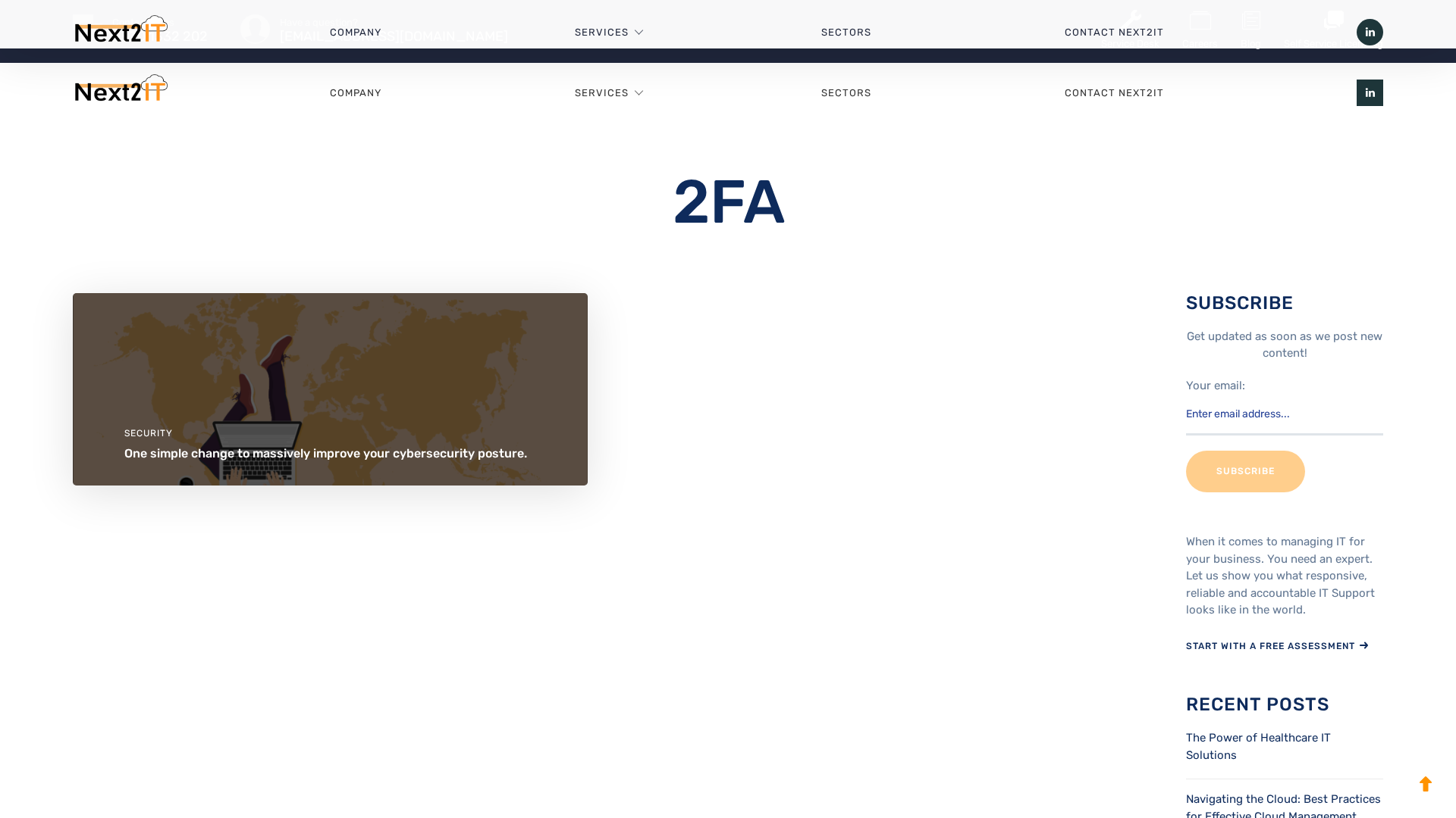
scroll to position [787, 0]
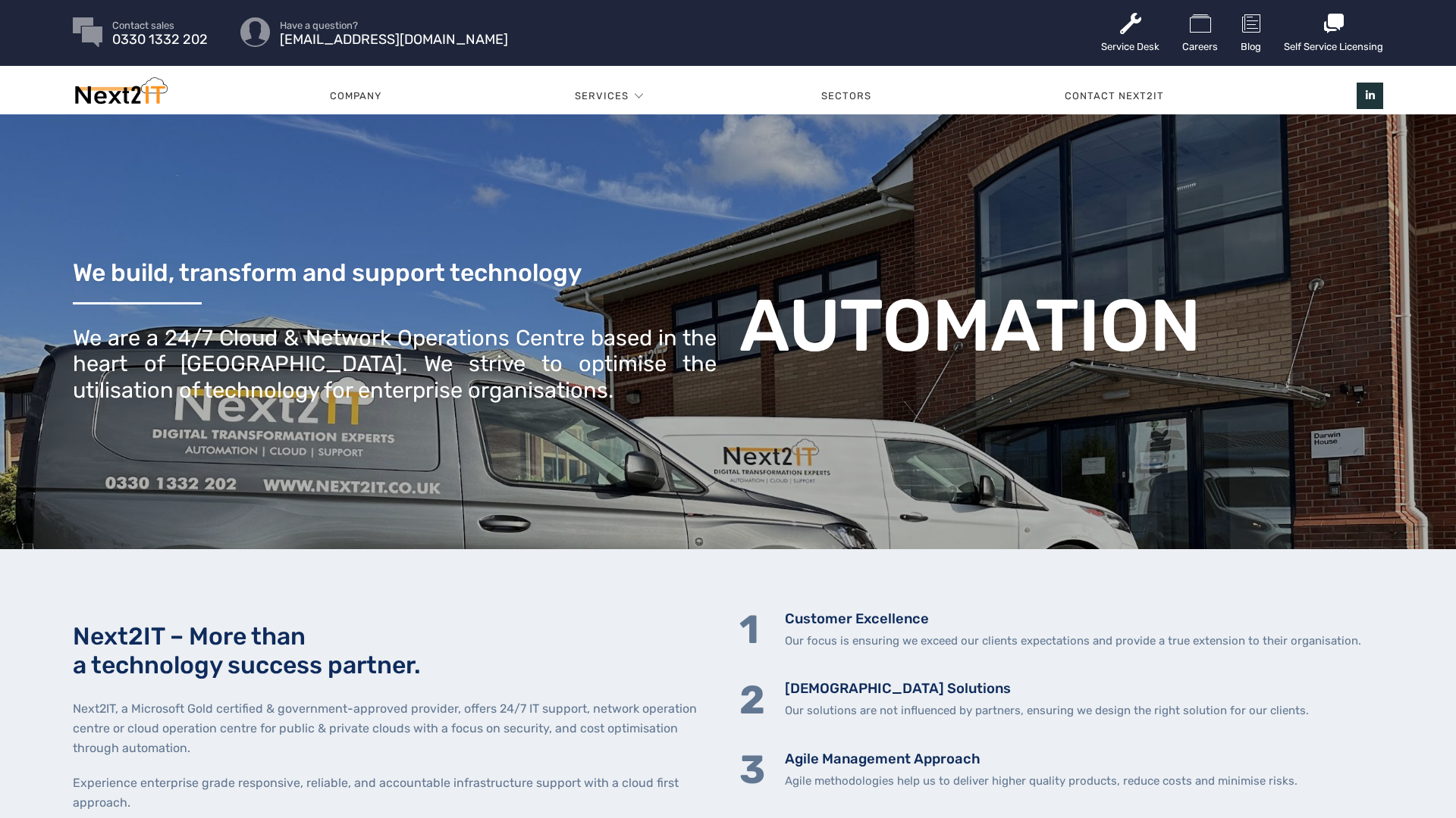
scroll to position [3, 0]
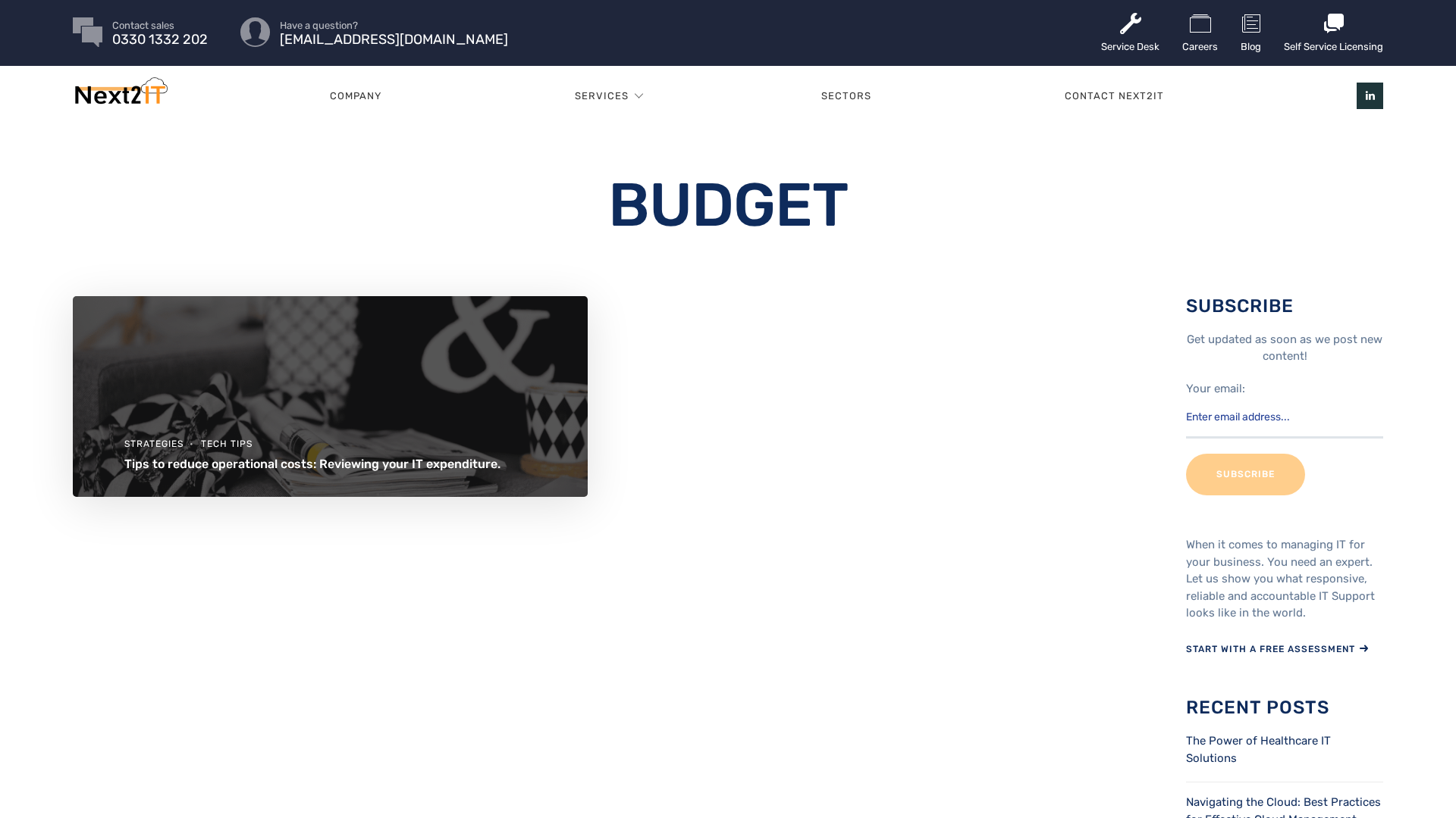
scroll to position [3, 0]
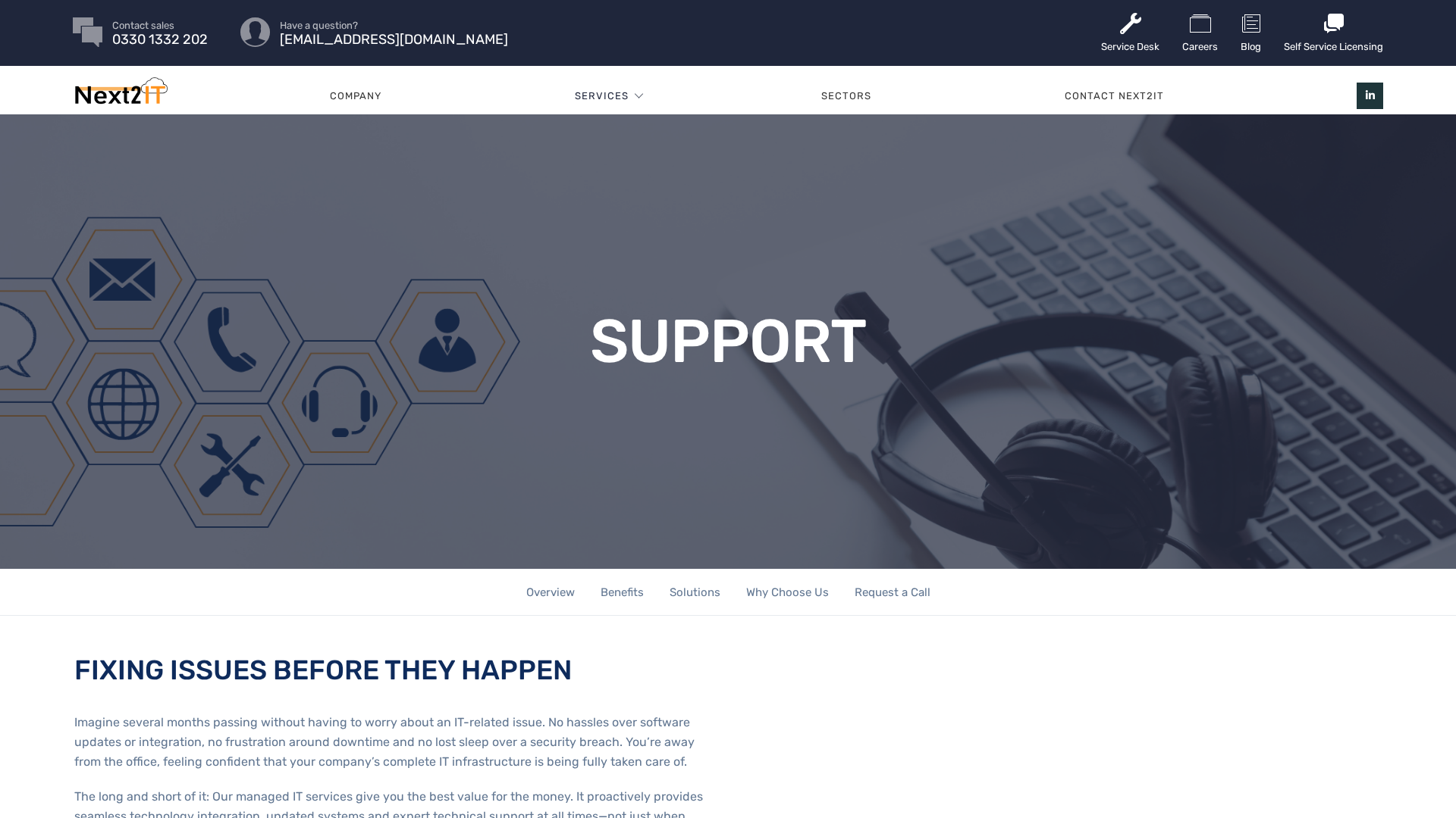
scroll to position [3, 0]
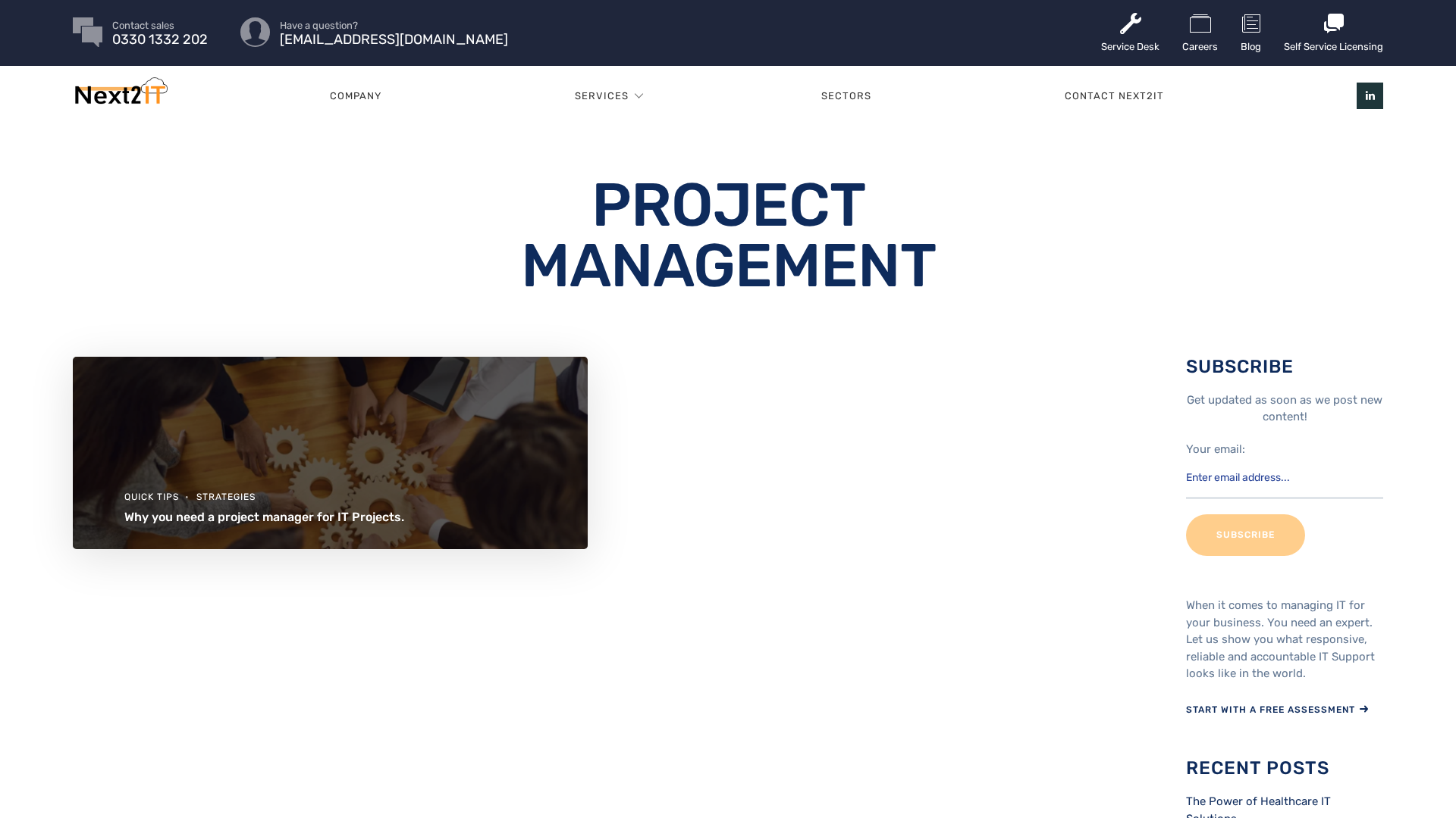
scroll to position [3, 0]
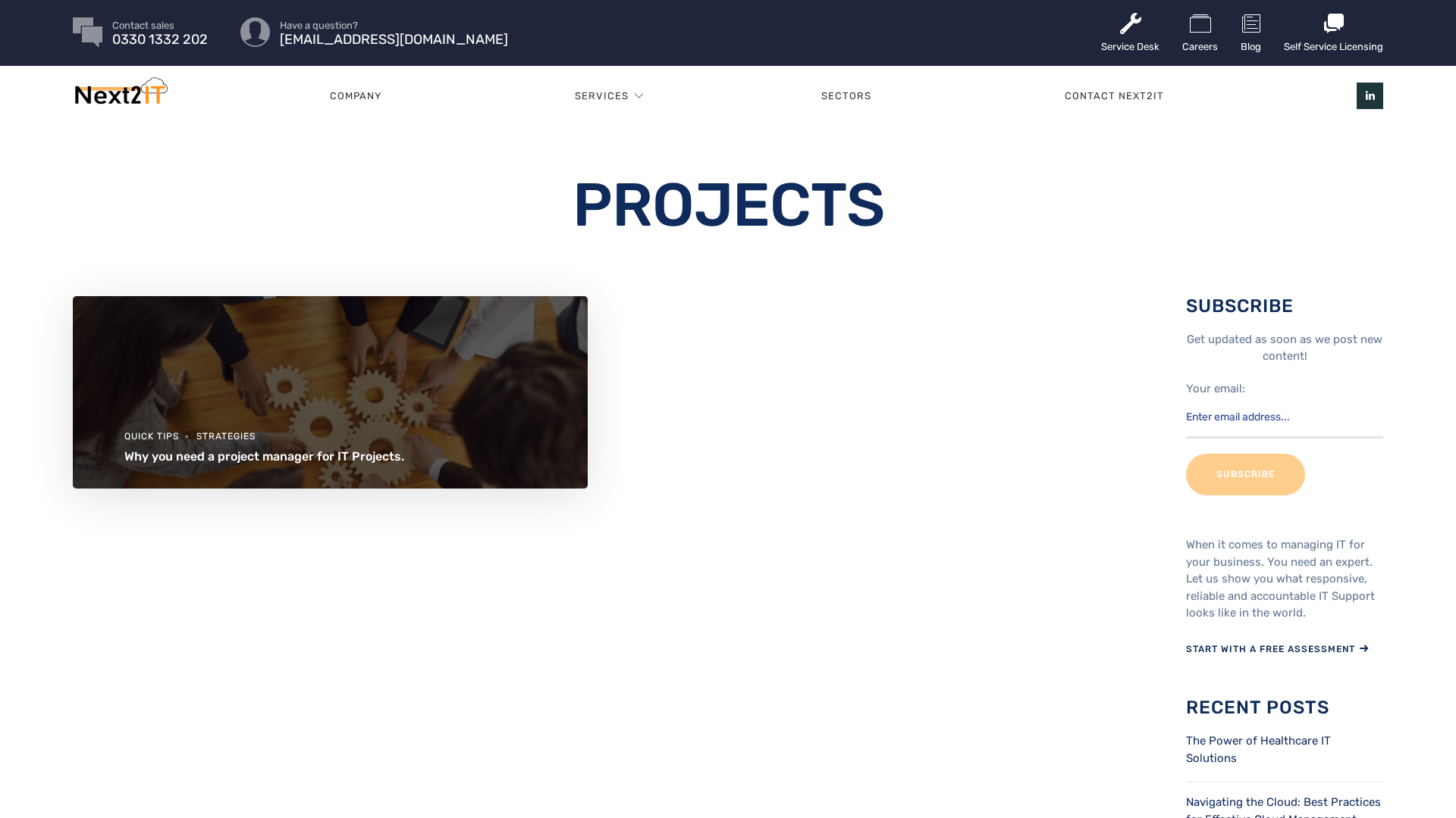
scroll to position [3, 0]
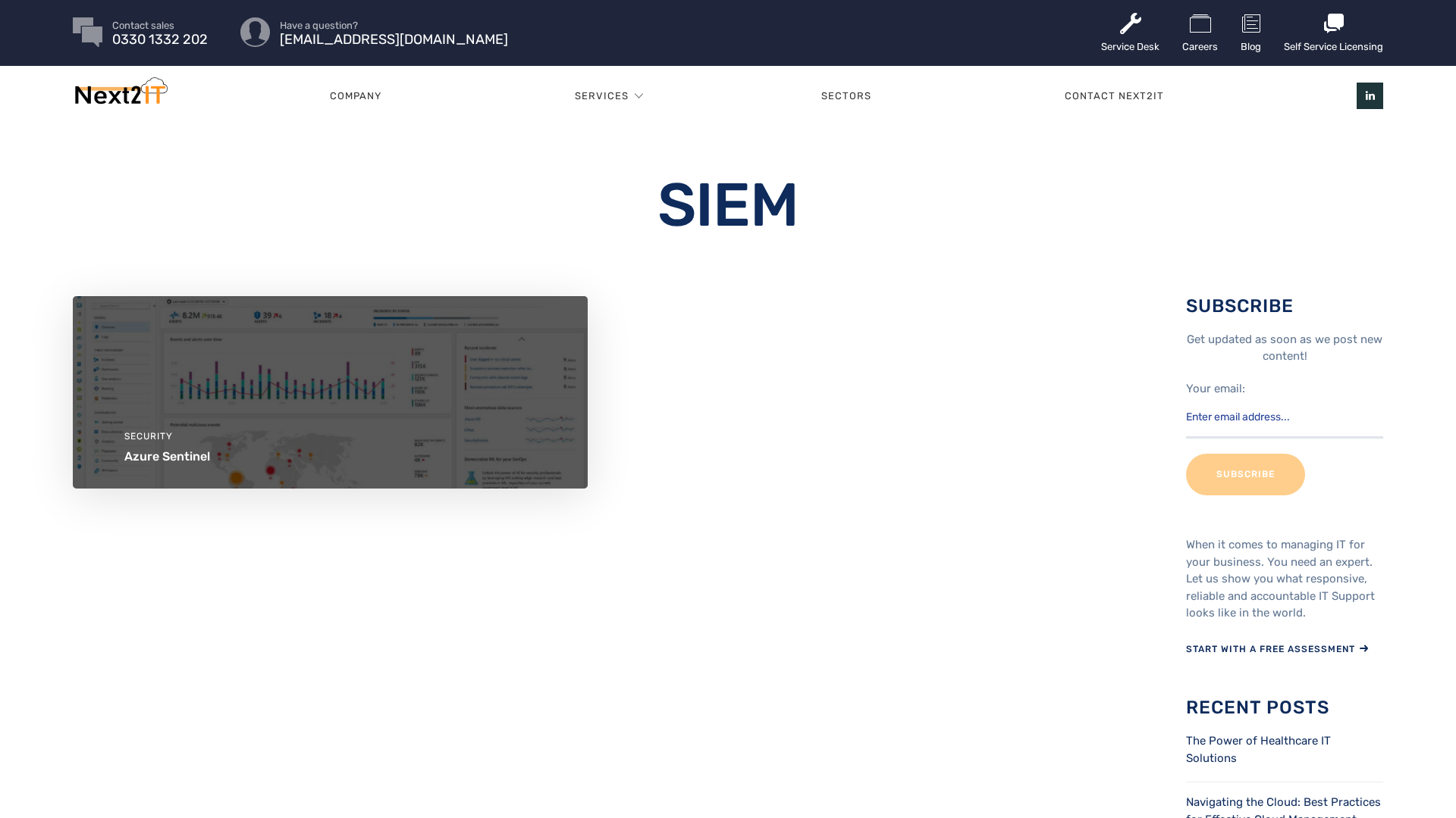
scroll to position [3, 0]
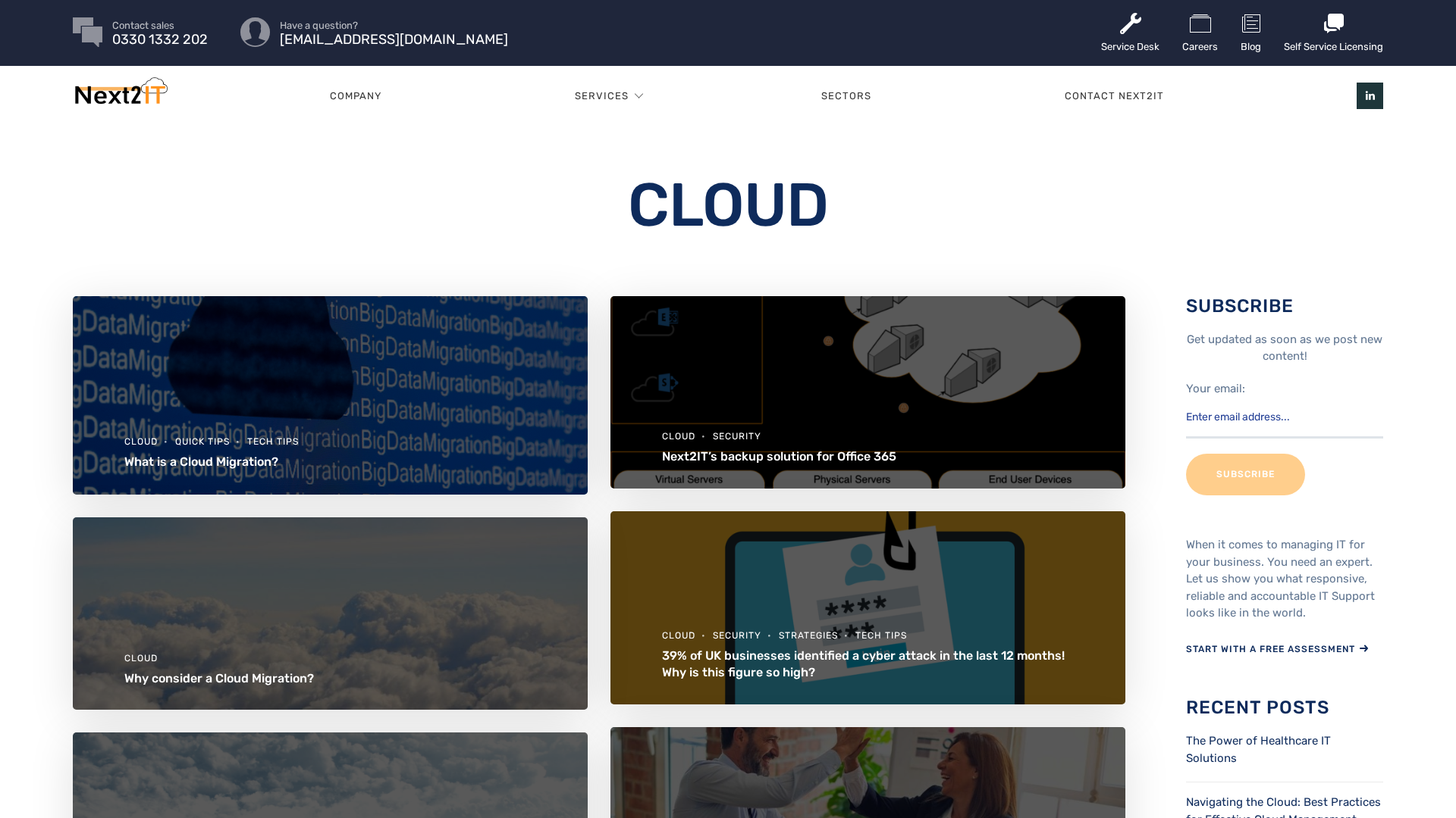
scroll to position [3, 0]
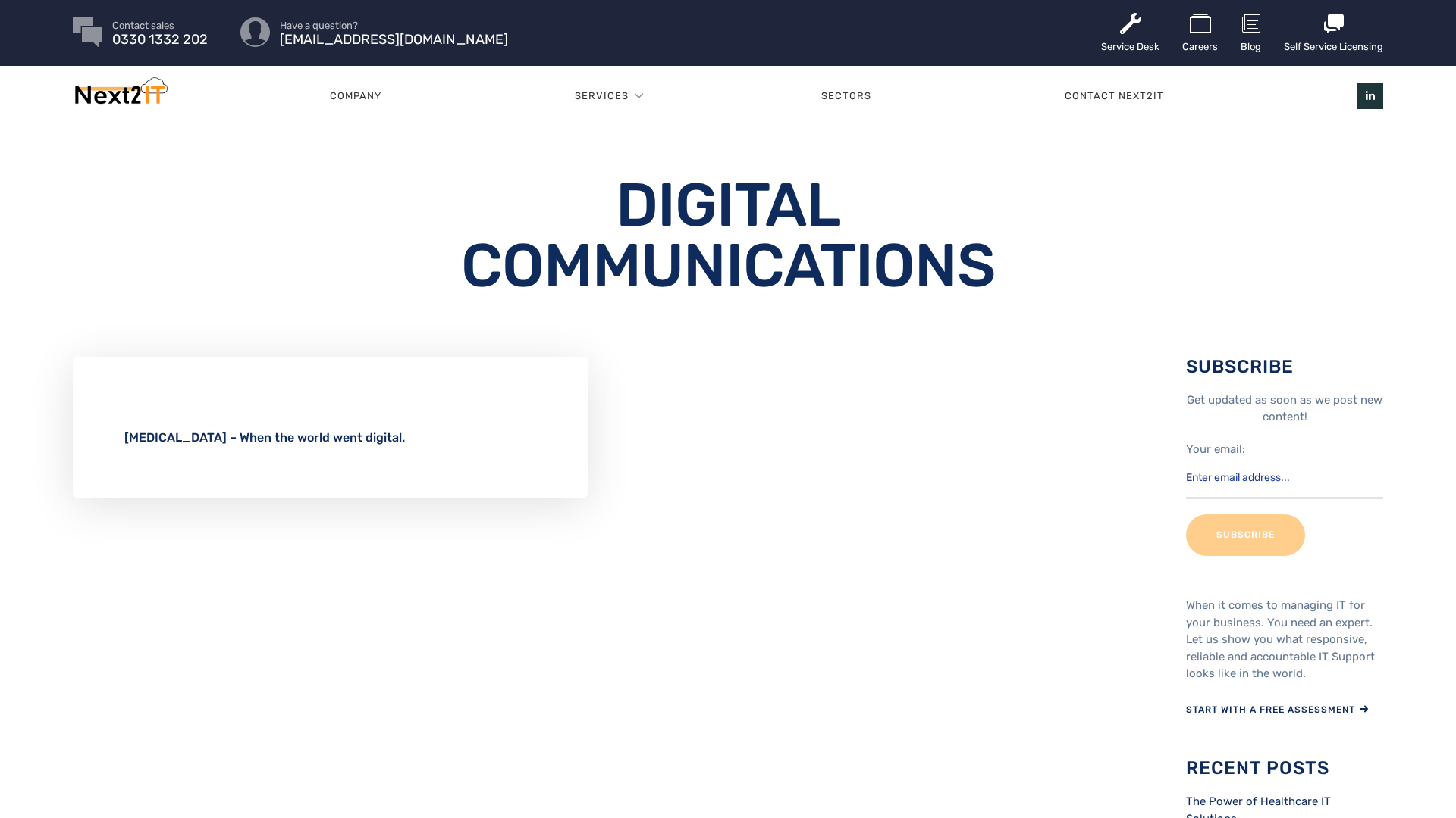
scroll to position [3, 0]
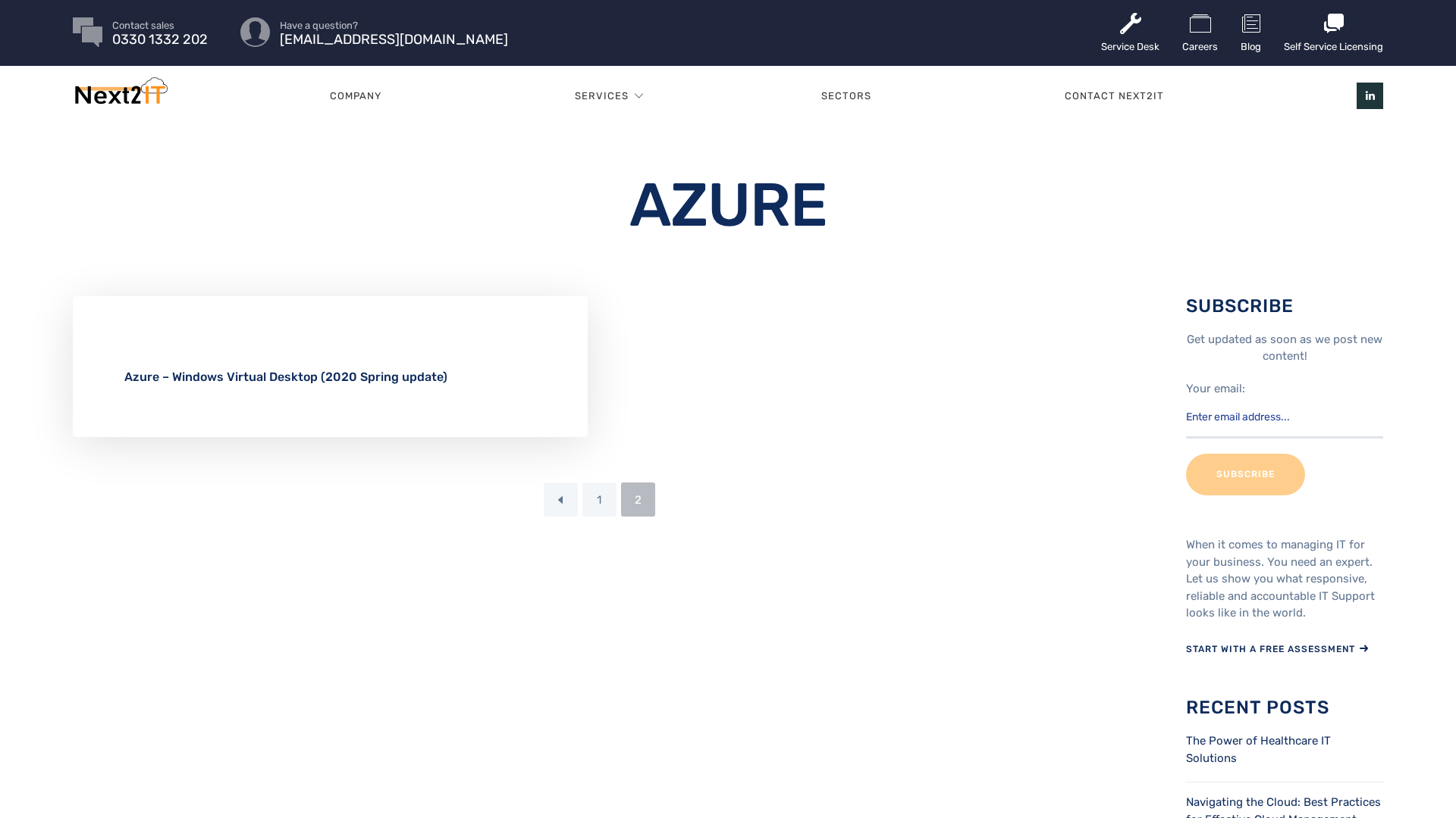
scroll to position [3, 0]
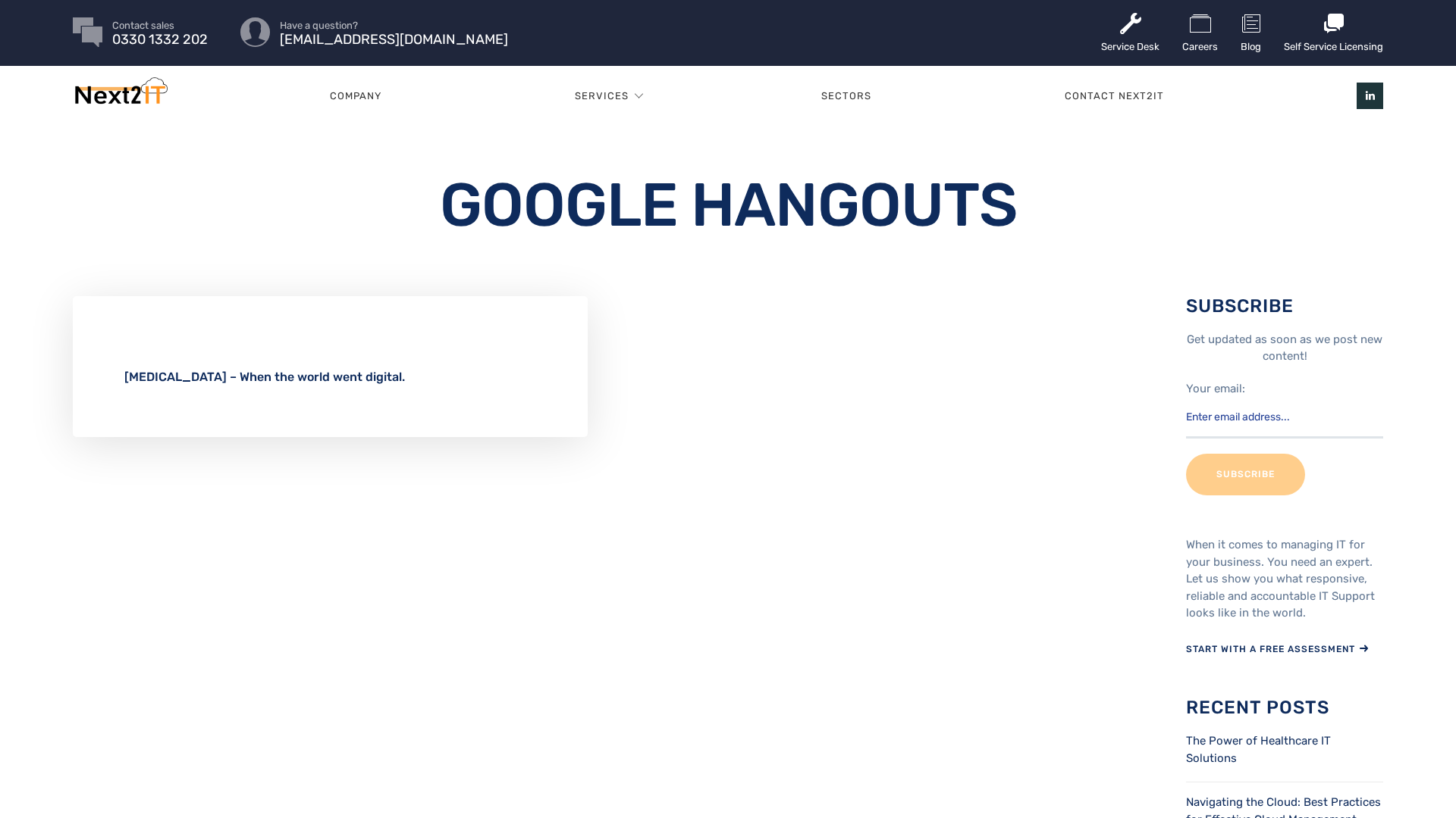
scroll to position [3, 0]
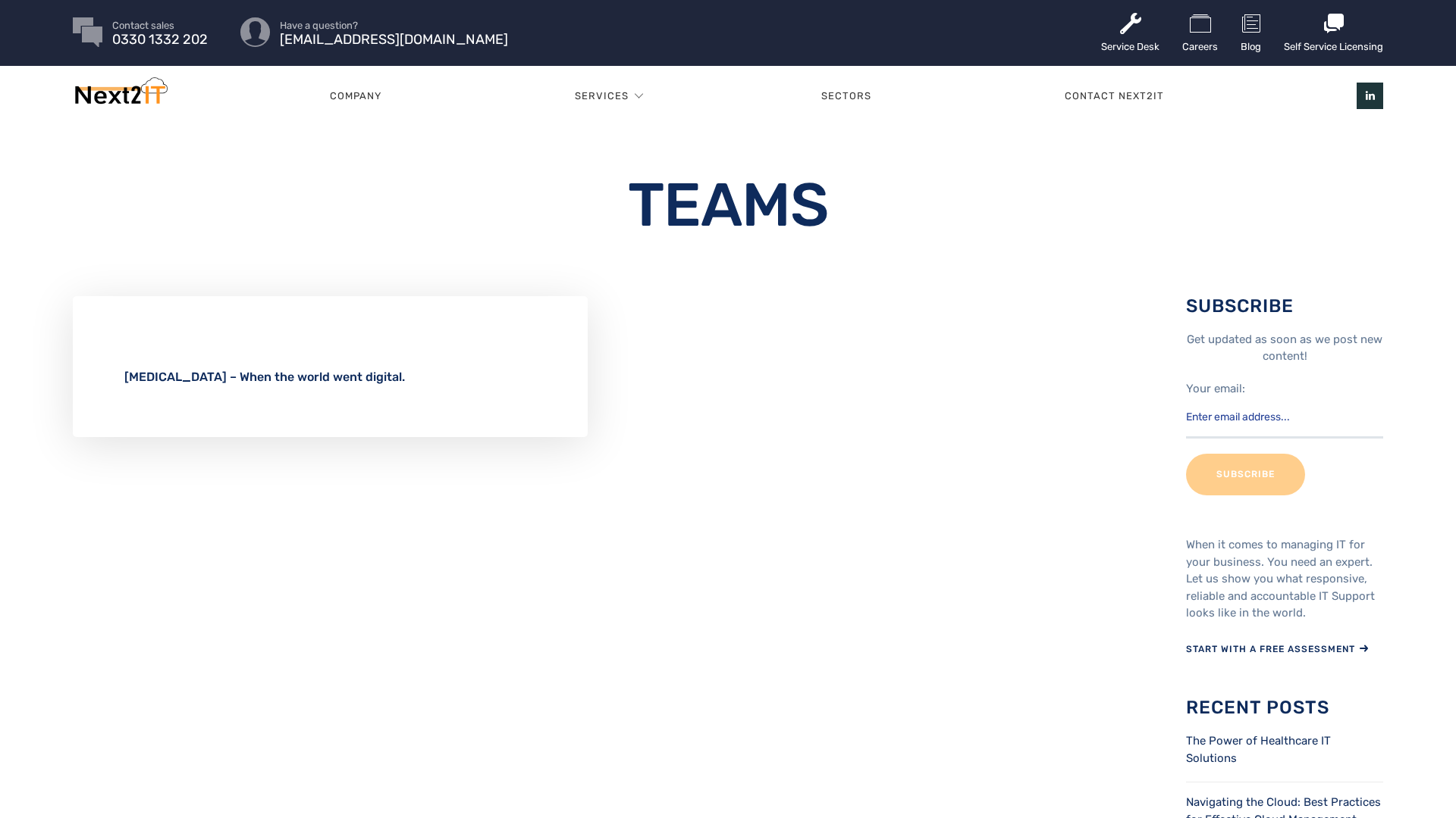
scroll to position [3, 0]
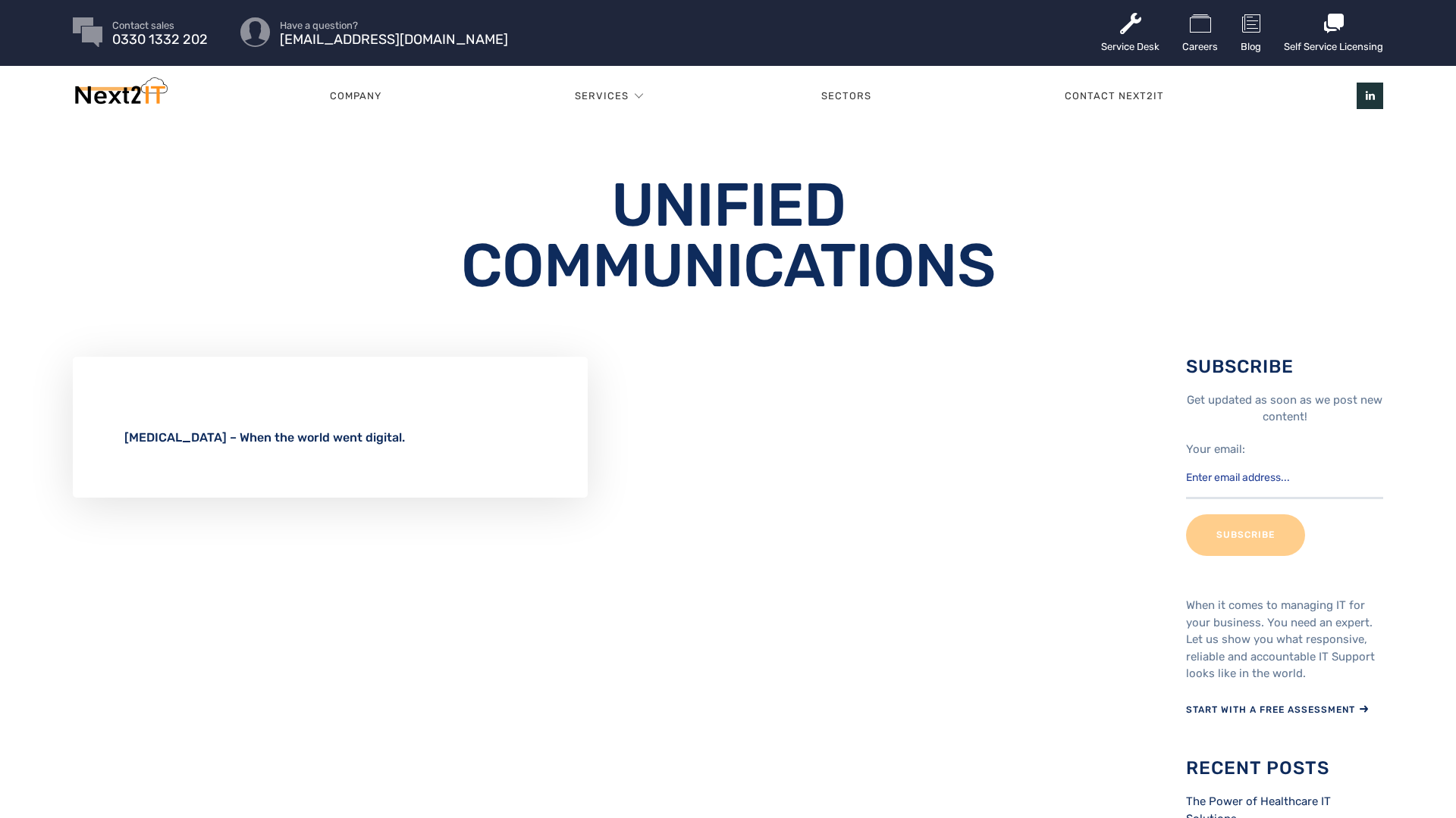
scroll to position [3, 0]
